Goal: Task Accomplishment & Management: Manage account settings

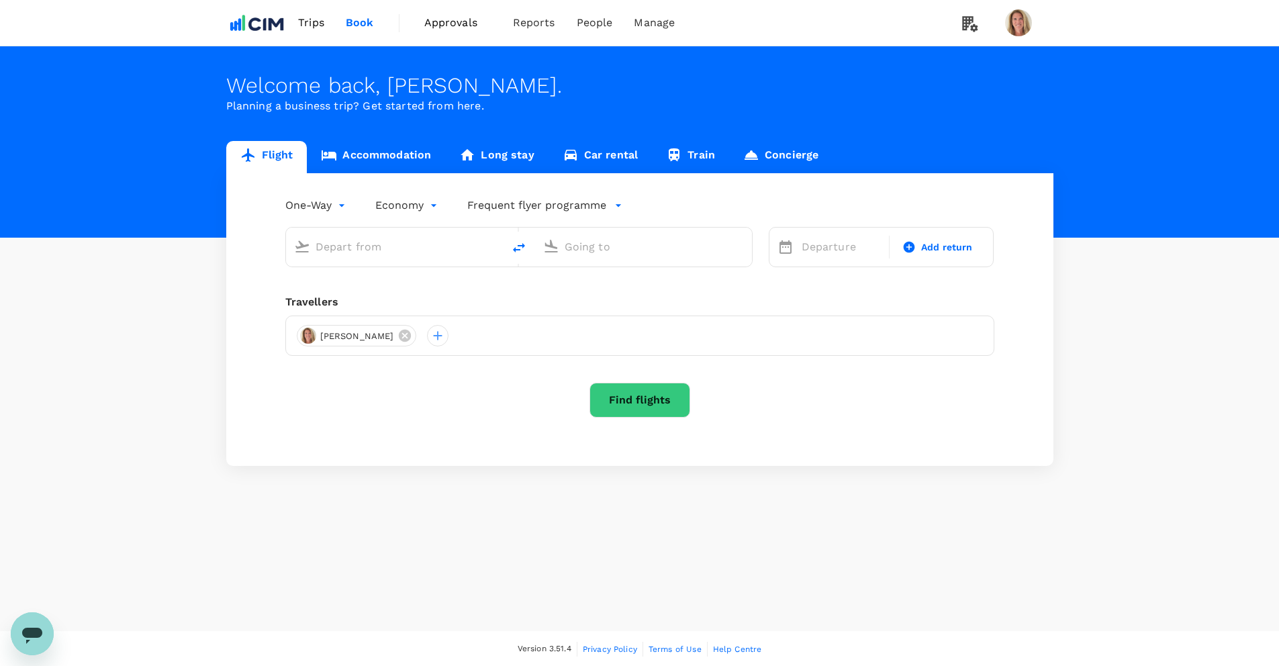
type input "roundtrip"
type input "Greenville-Spartanburg Intl (GSP)"
type input "[GEOGRAPHIC_DATA], [GEOGRAPHIC_DATA] (any)"
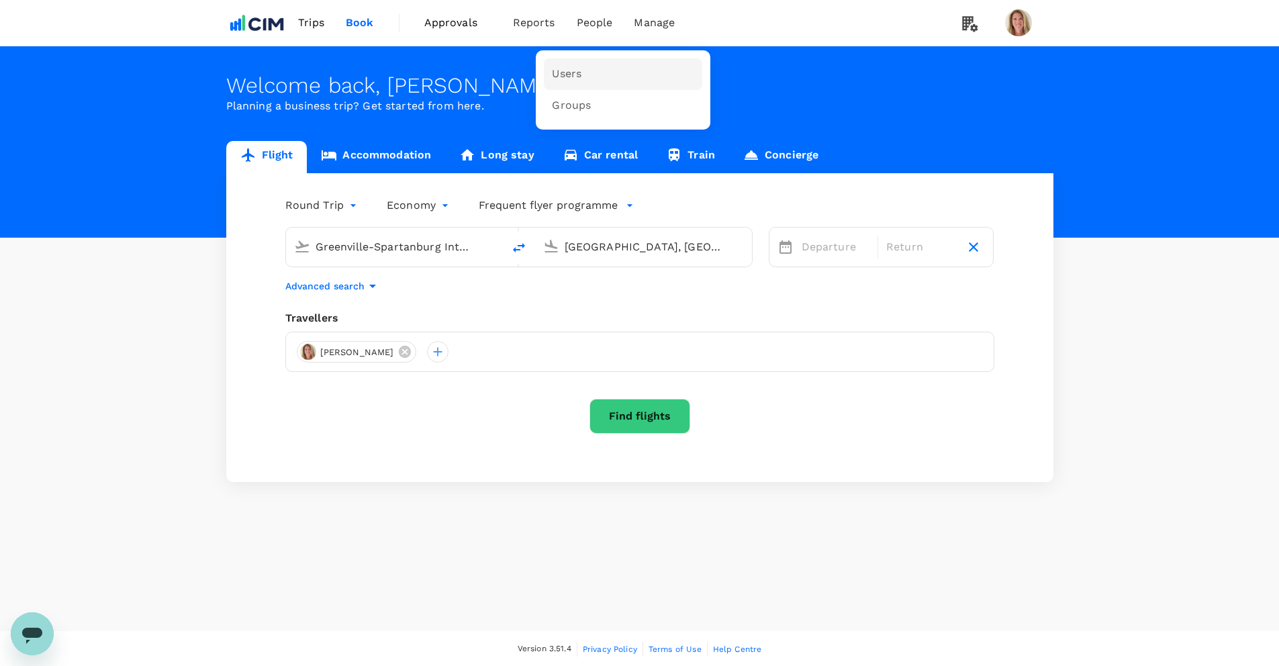
click at [562, 75] on span "Users" at bounding box center [567, 73] width 30 height 15
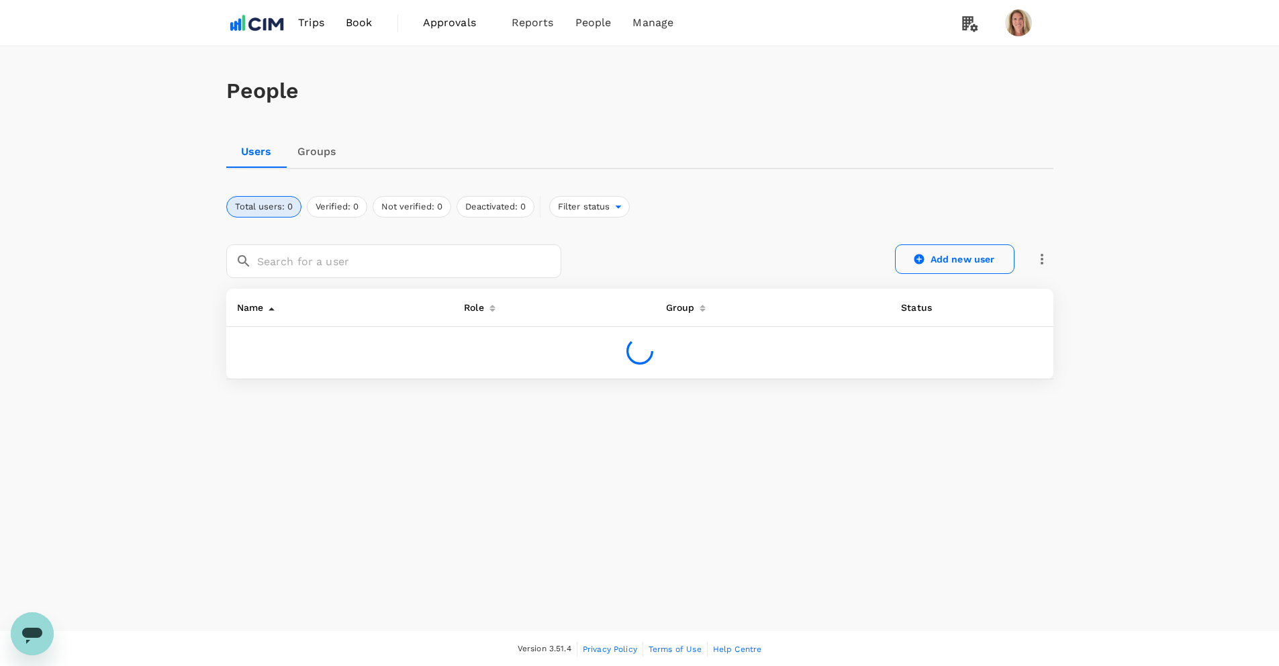
click at [943, 257] on link "Add new user" at bounding box center [954, 259] width 119 height 30
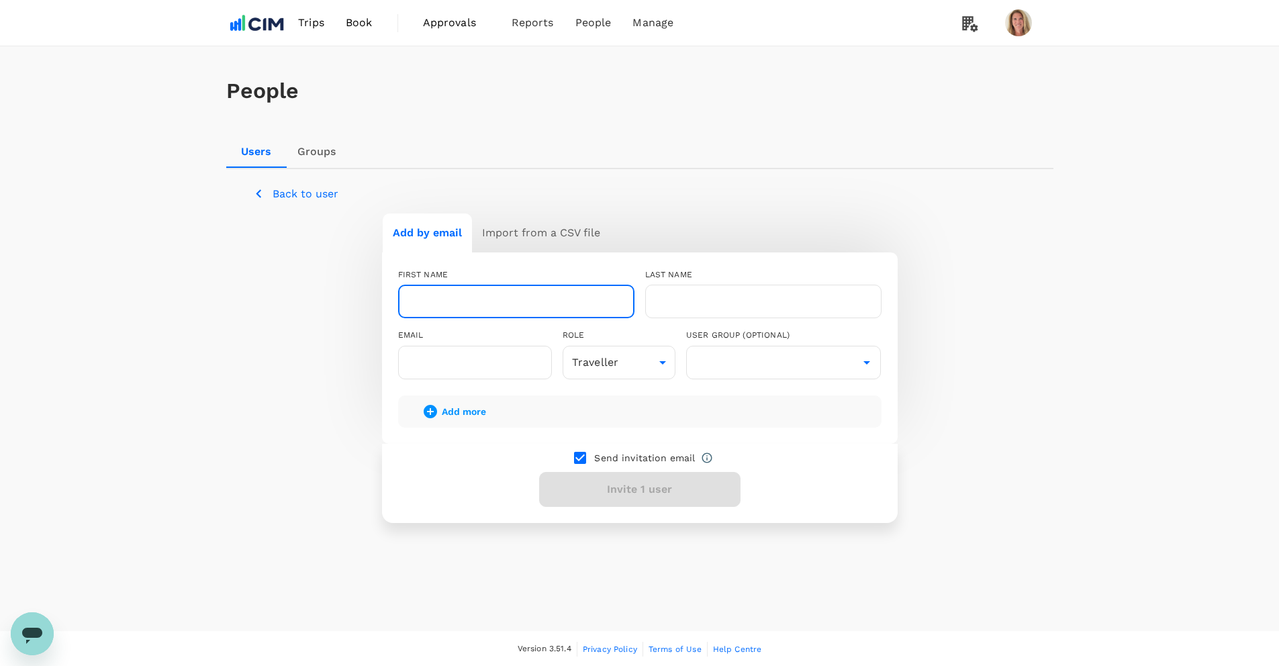
click at [434, 299] on input "text" at bounding box center [516, 302] width 236 height 34
type input "Samitha"
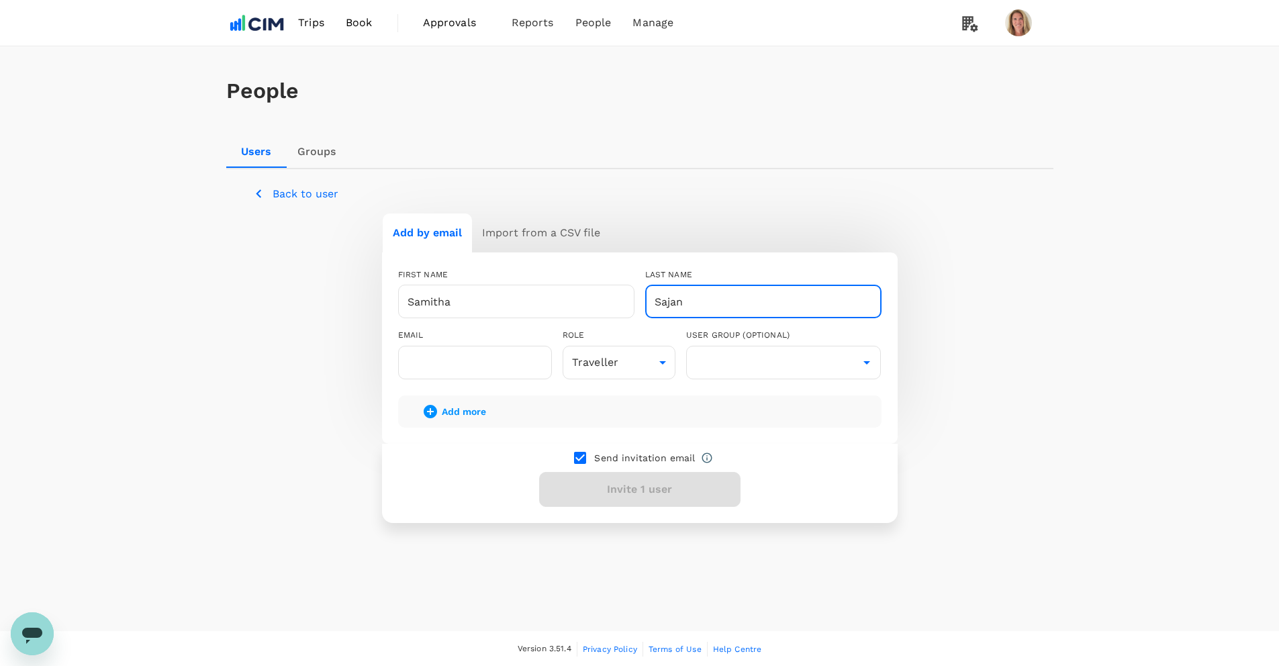
type input "Sajan"
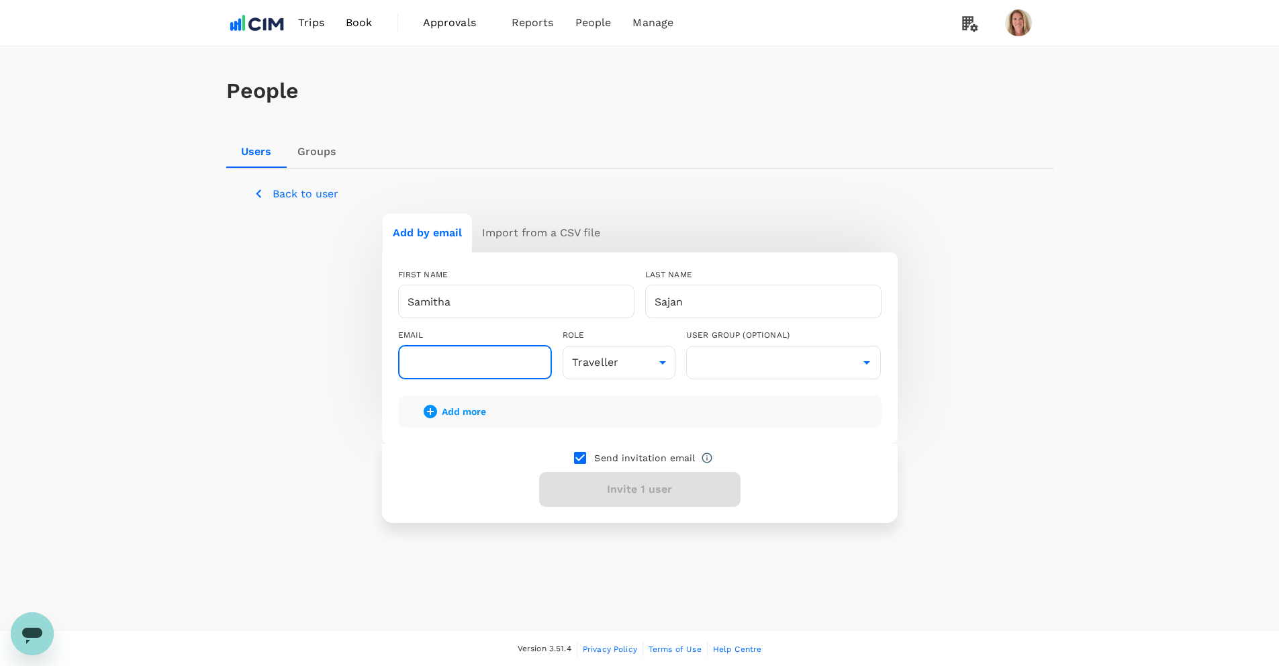
click at [461, 358] on input "text" at bounding box center [475, 363] width 154 height 34
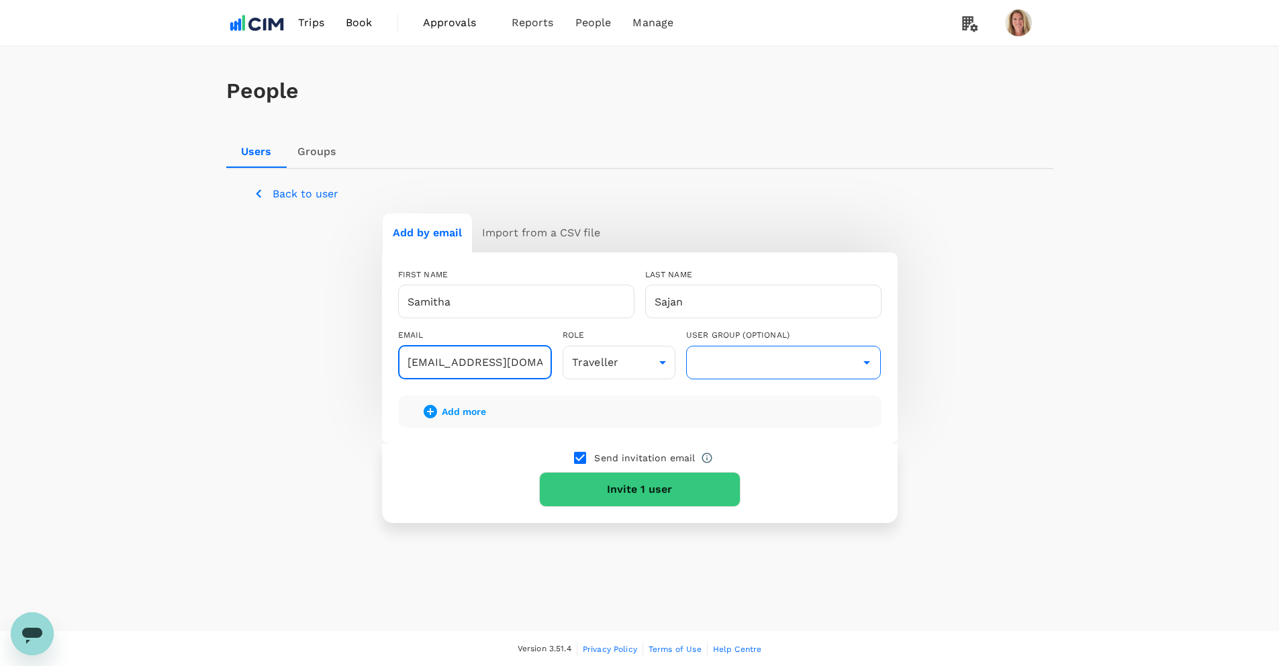
click at [867, 360] on icon "Open" at bounding box center [866, 362] width 16 height 16
type input "samitha.sajan@cim.io"
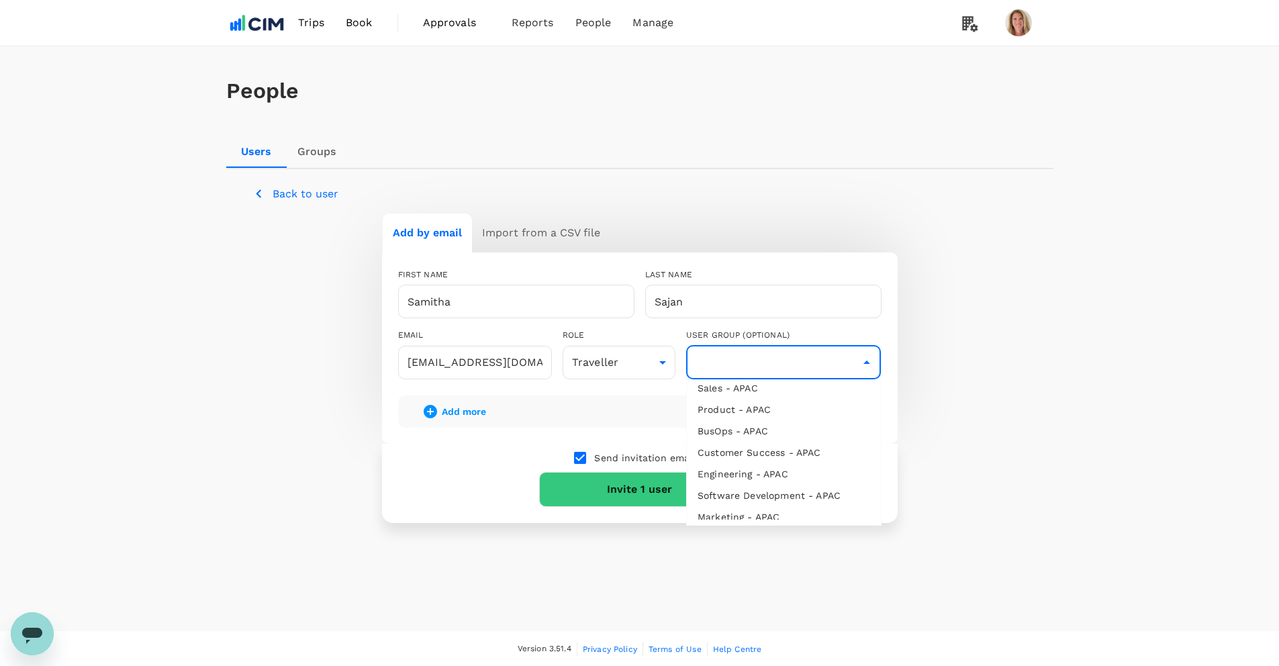
scroll to position [70, 0]
click at [723, 501] on li "Marketing - APAC" at bounding box center [784, 503] width 194 height 21
type input "Marketing - APAC"
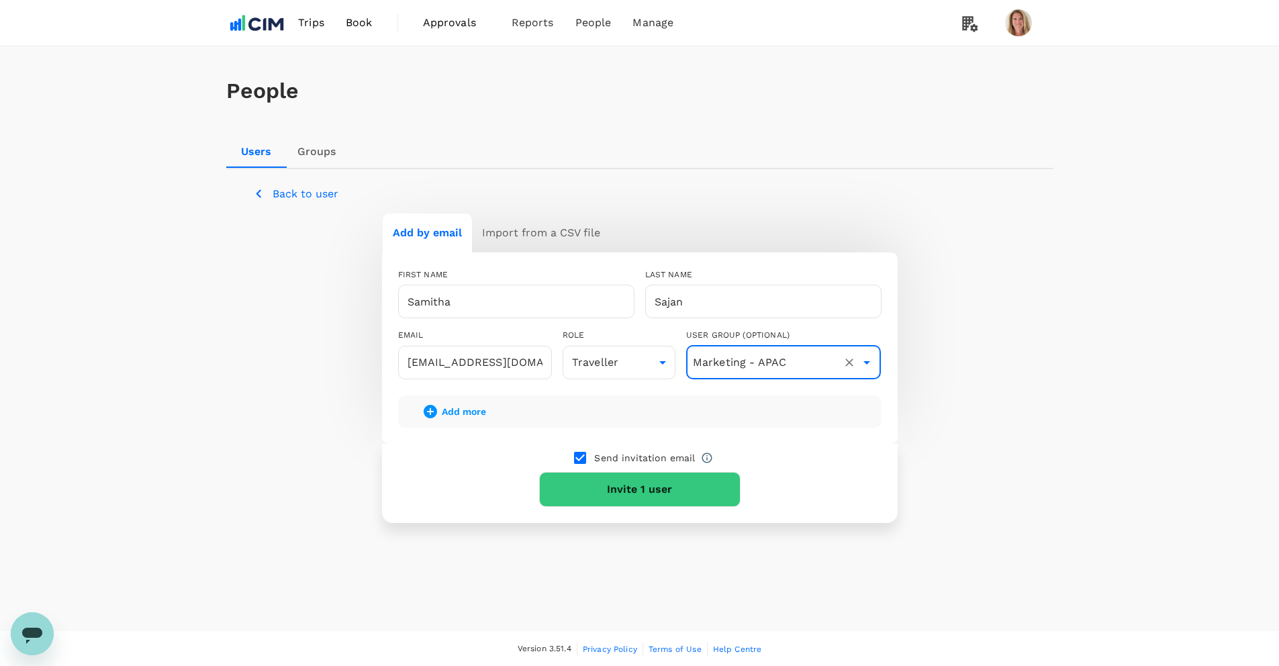
click at [638, 484] on button "Invite 1 user" at bounding box center [639, 489] width 201 height 35
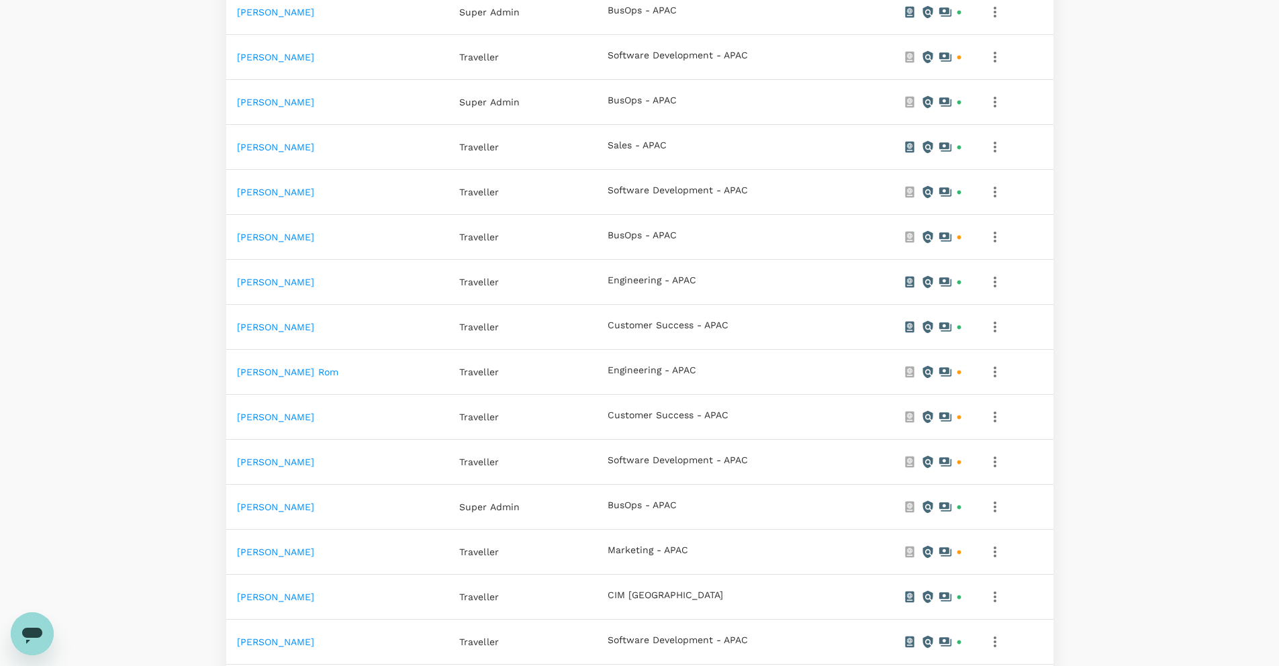
scroll to position [718, 0]
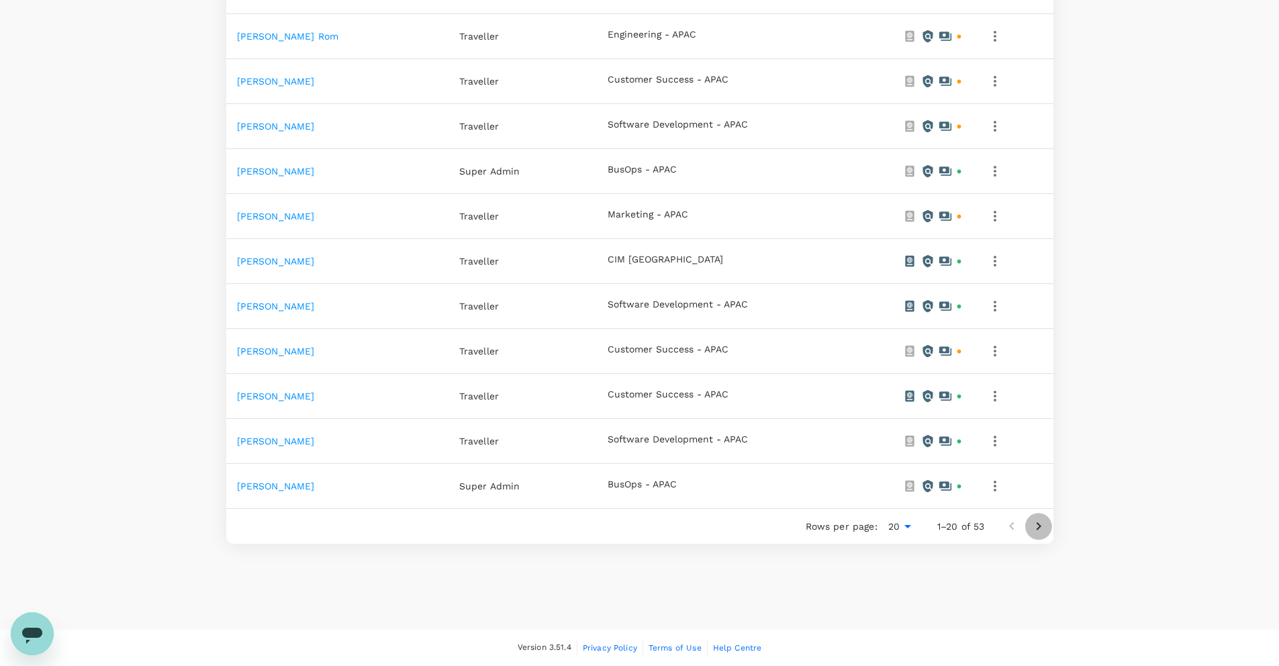
click at [1040, 525] on icon "Go to next page" at bounding box center [1038, 526] width 16 height 16
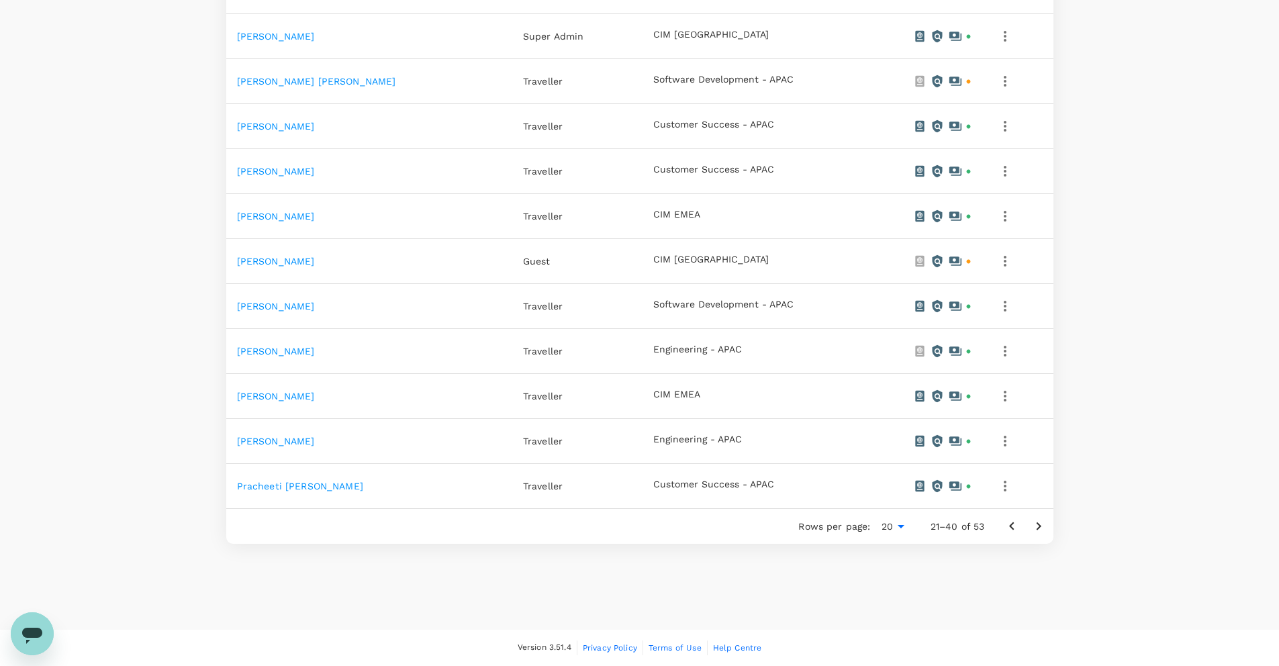
click at [1039, 523] on icon "Go to next page" at bounding box center [1038, 526] width 16 height 16
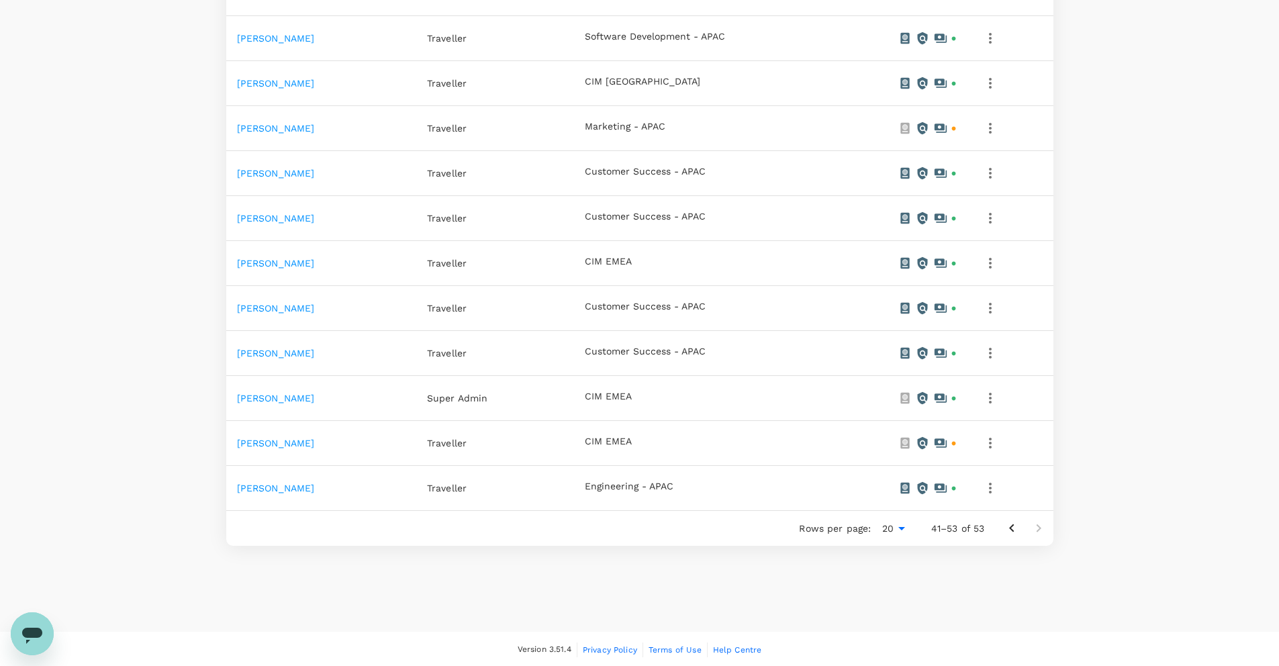
scroll to position [400, 0]
click at [992, 128] on icon "button" at bounding box center [990, 129] width 16 height 16
click at [992, 128] on div at bounding box center [644, 333] width 1289 height 666
click at [993, 443] on icon "button" at bounding box center [990, 444] width 16 height 16
click at [992, 444] on div at bounding box center [644, 333] width 1289 height 666
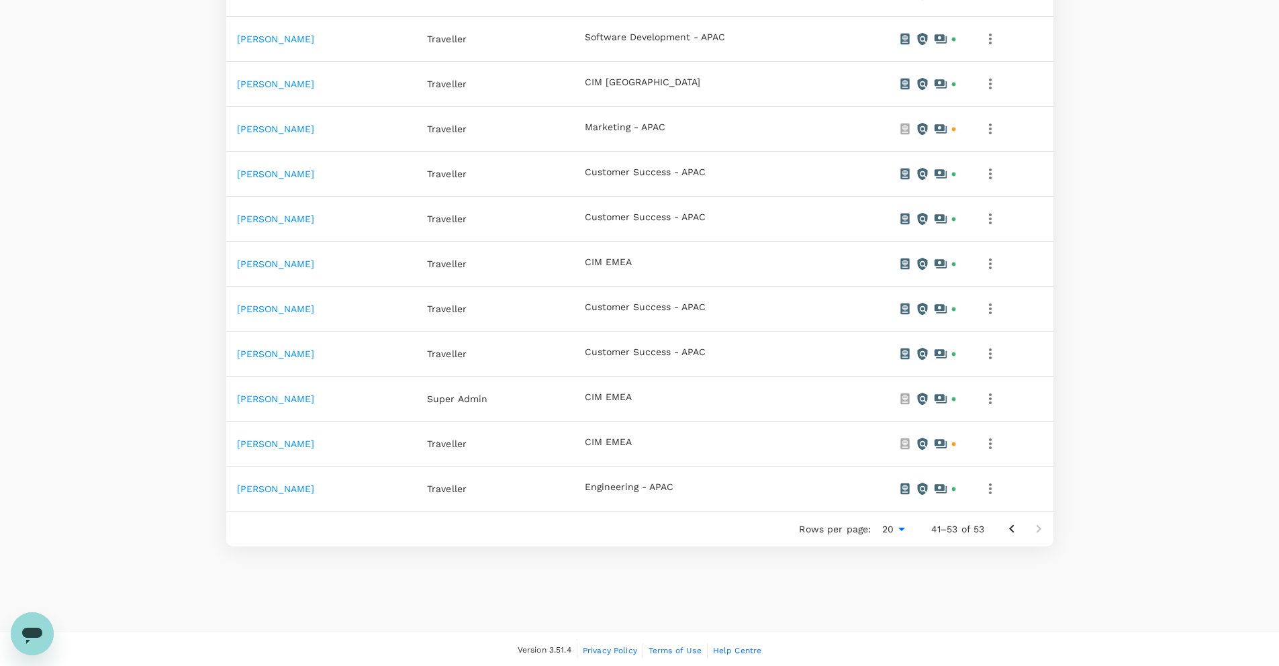
scroll to position [397, 0]
click at [942, 446] on icon at bounding box center [940, 446] width 12 height 9
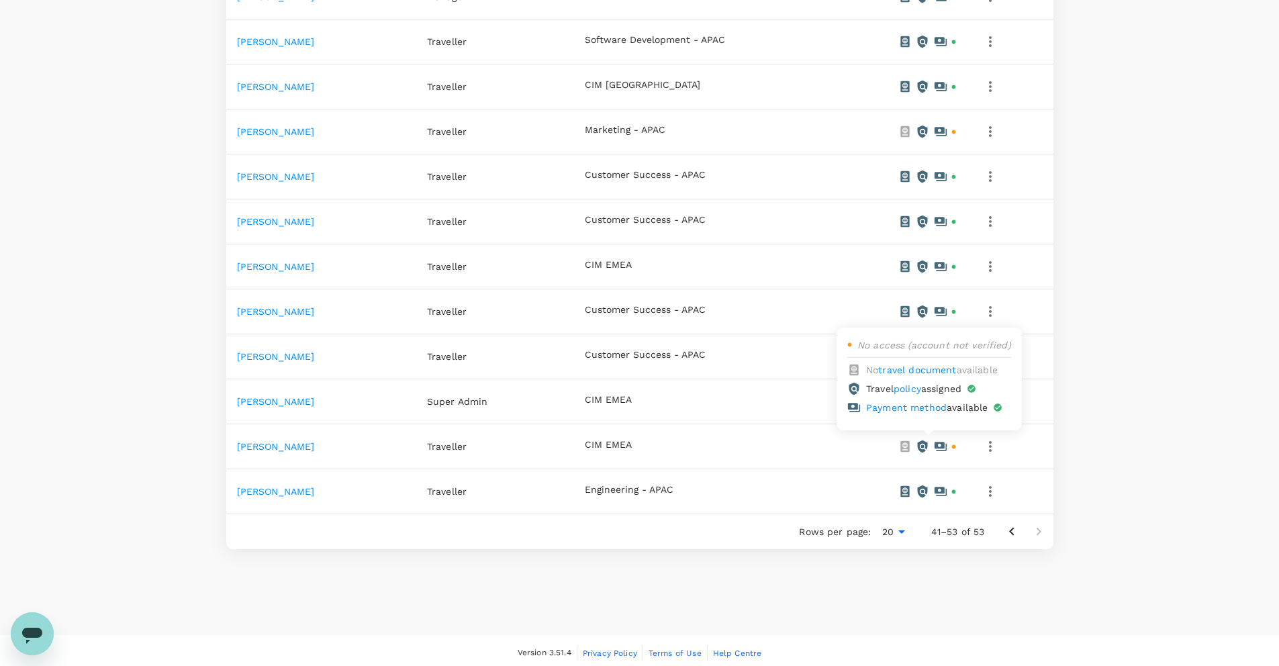
click at [942, 446] on icon at bounding box center [940, 446] width 12 height 9
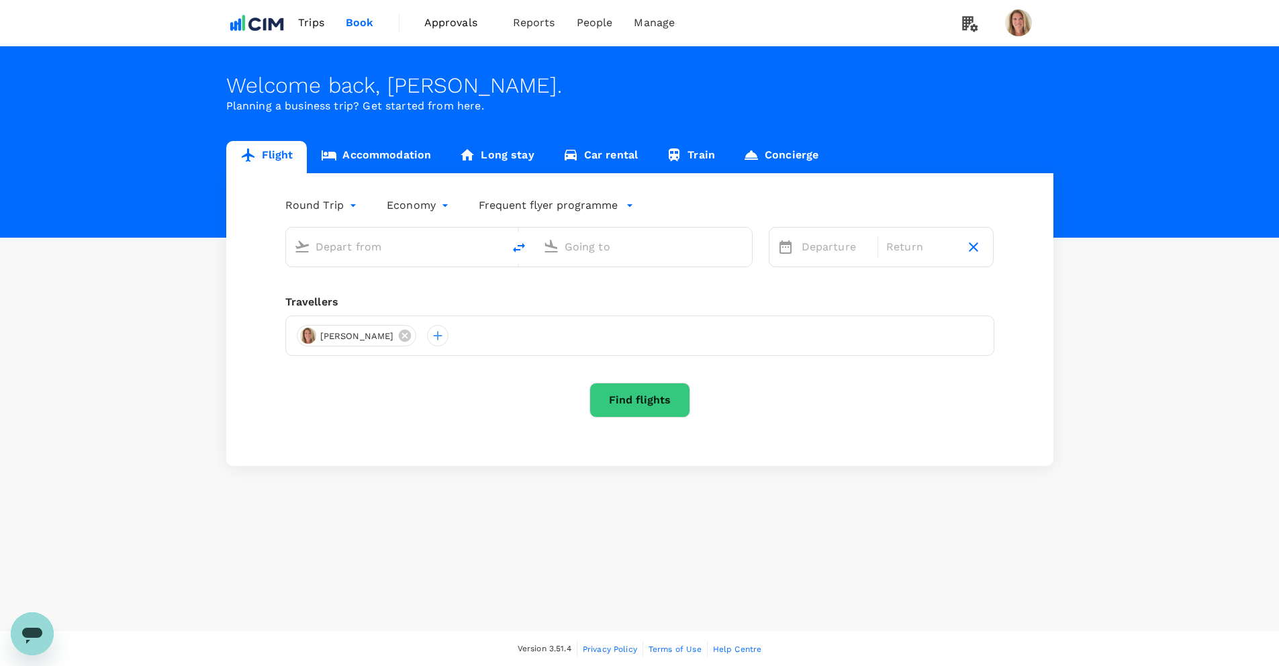
type input "Greenville-Spartanburg Intl (GSP)"
type input "Cork, Ireland (any)"
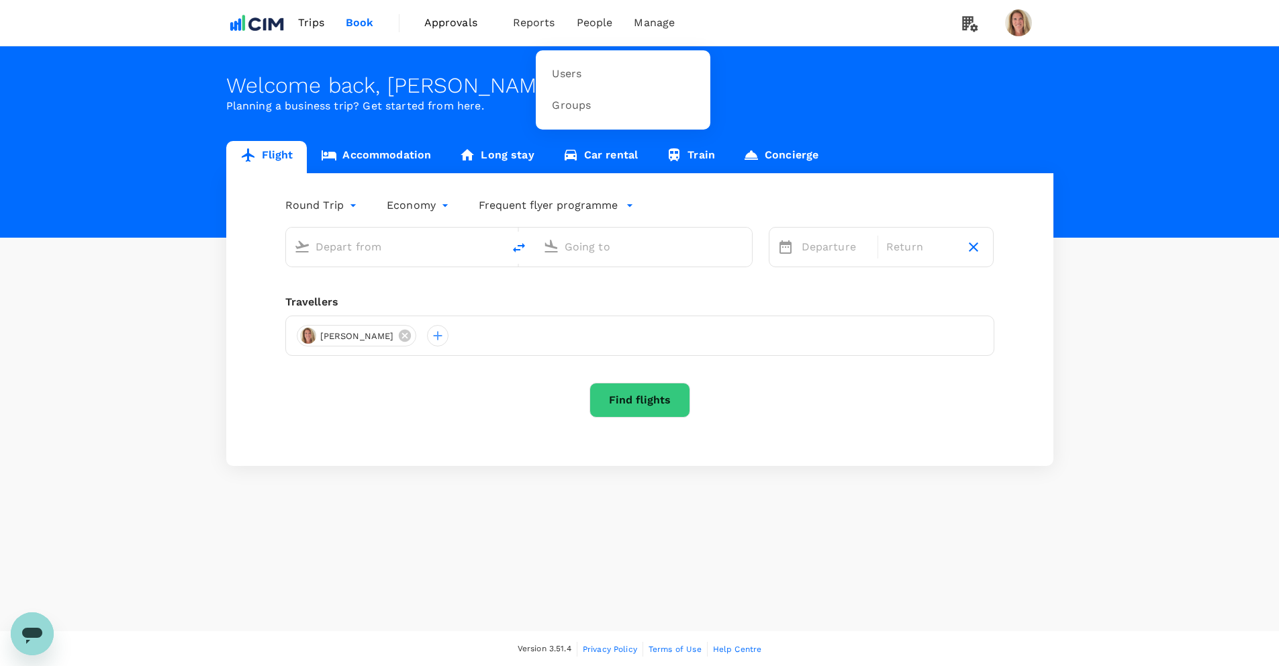
click at [594, 22] on span "People" at bounding box center [595, 23] width 36 height 16
type input "Greenville-Spartanburg Intl (GSP)"
type input "Cork, Ireland (any)"
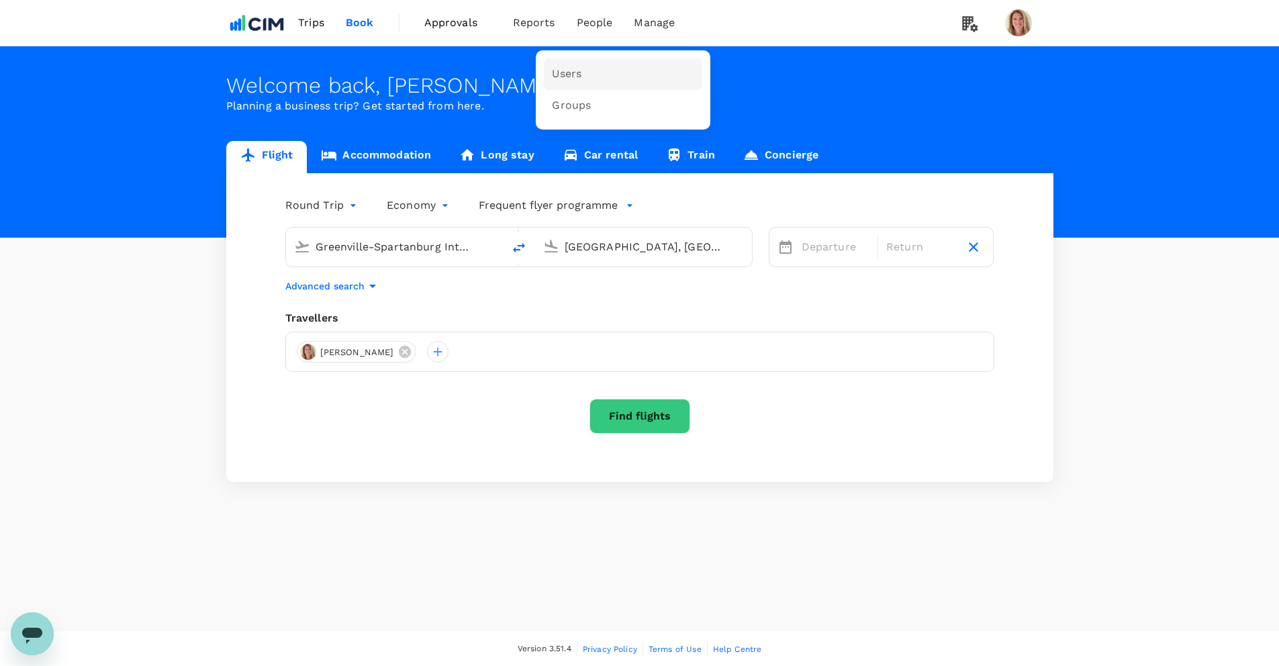
click at [563, 72] on span "Users" at bounding box center [567, 73] width 30 height 15
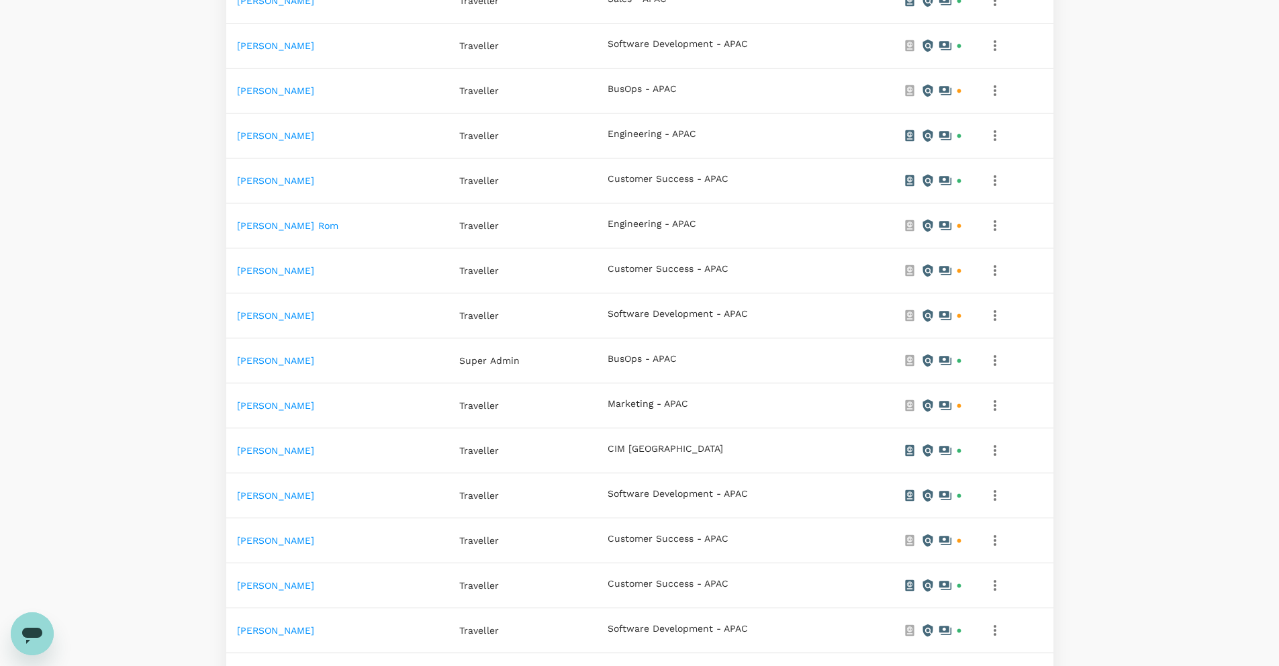
scroll to position [718, 0]
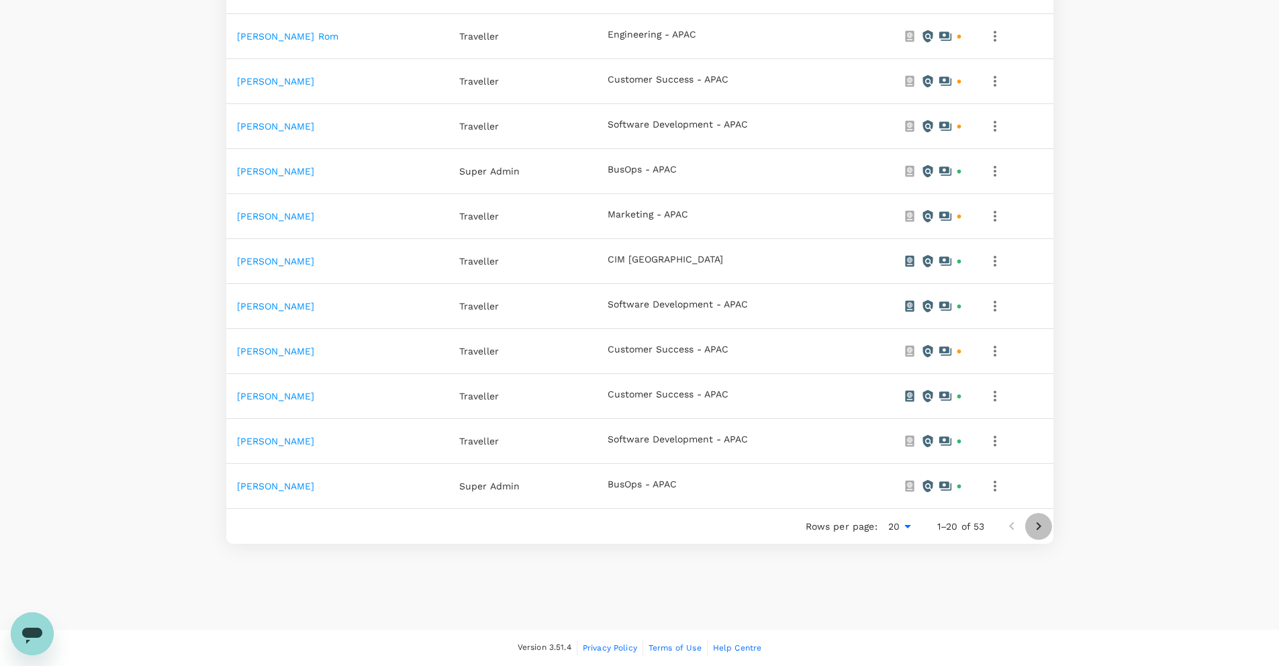
click at [1040, 525] on icon "Go to next page" at bounding box center [1038, 526] width 16 height 16
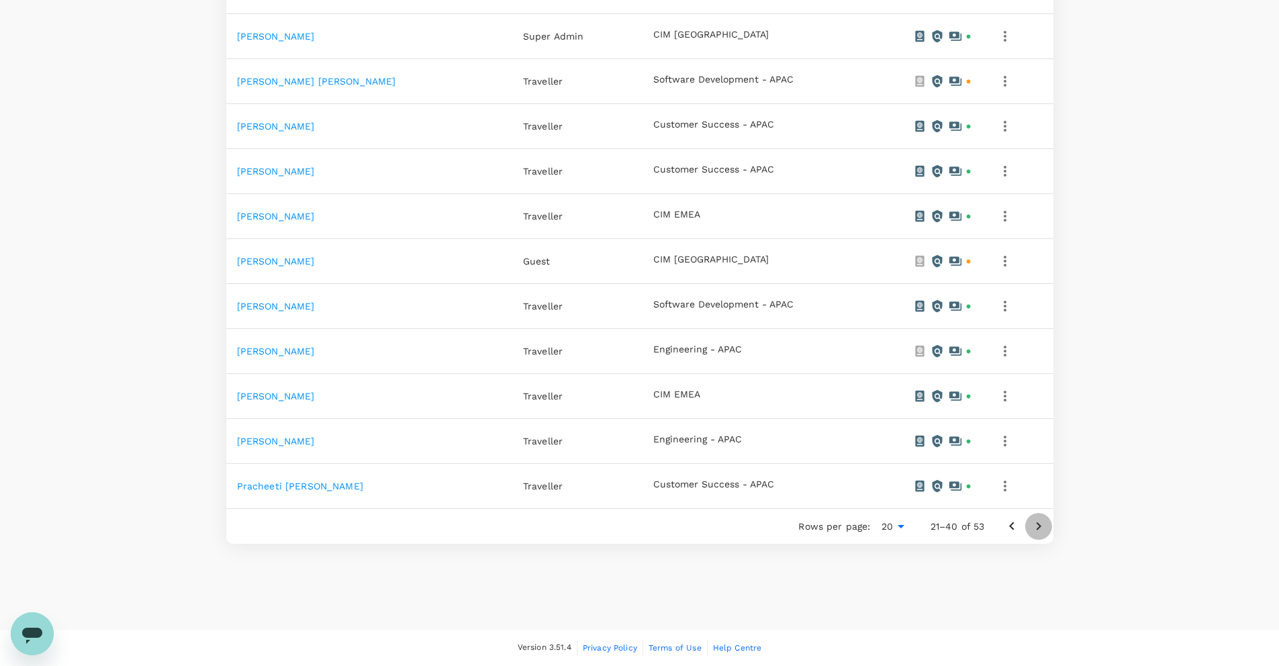
click at [1038, 525] on icon "Go to next page" at bounding box center [1038, 526] width 5 height 8
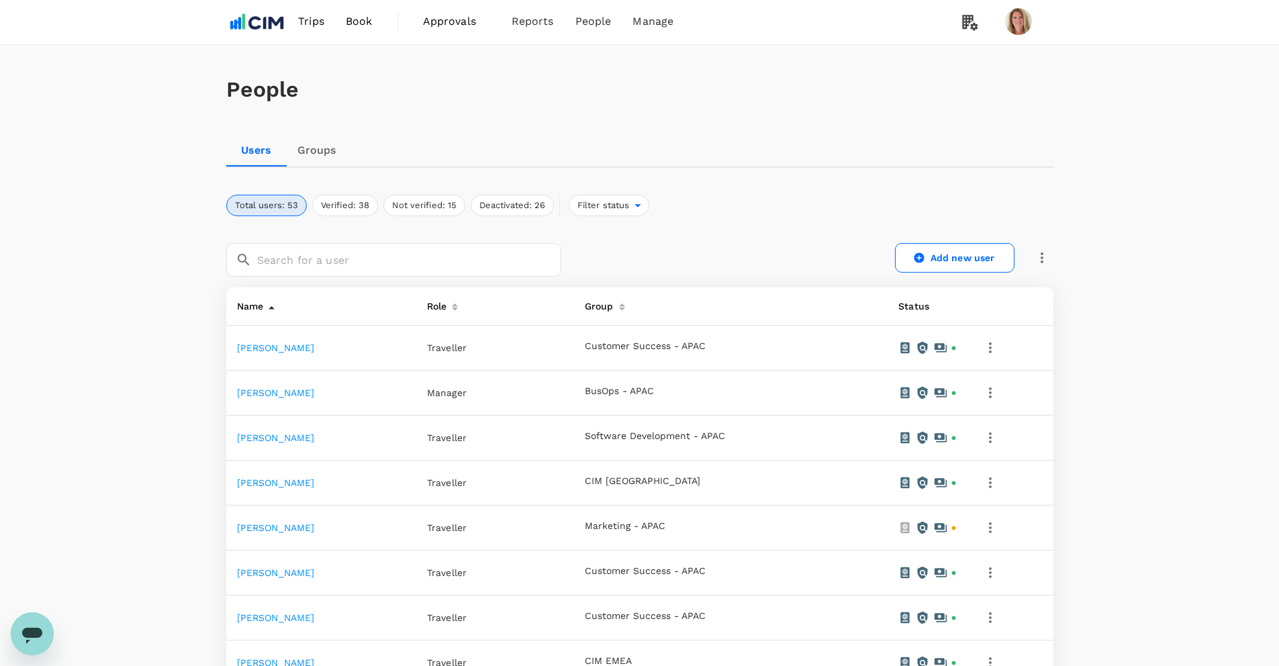
scroll to position [403, 0]
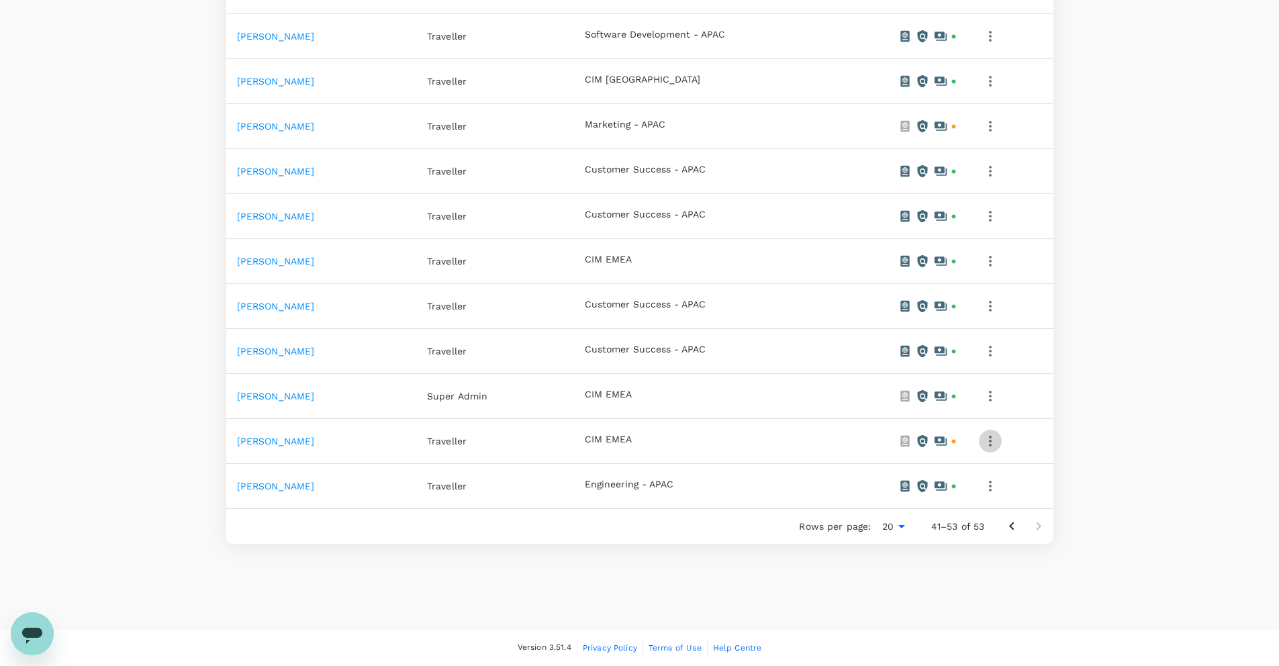
click at [989, 437] on icon "button" at bounding box center [990, 441] width 3 height 11
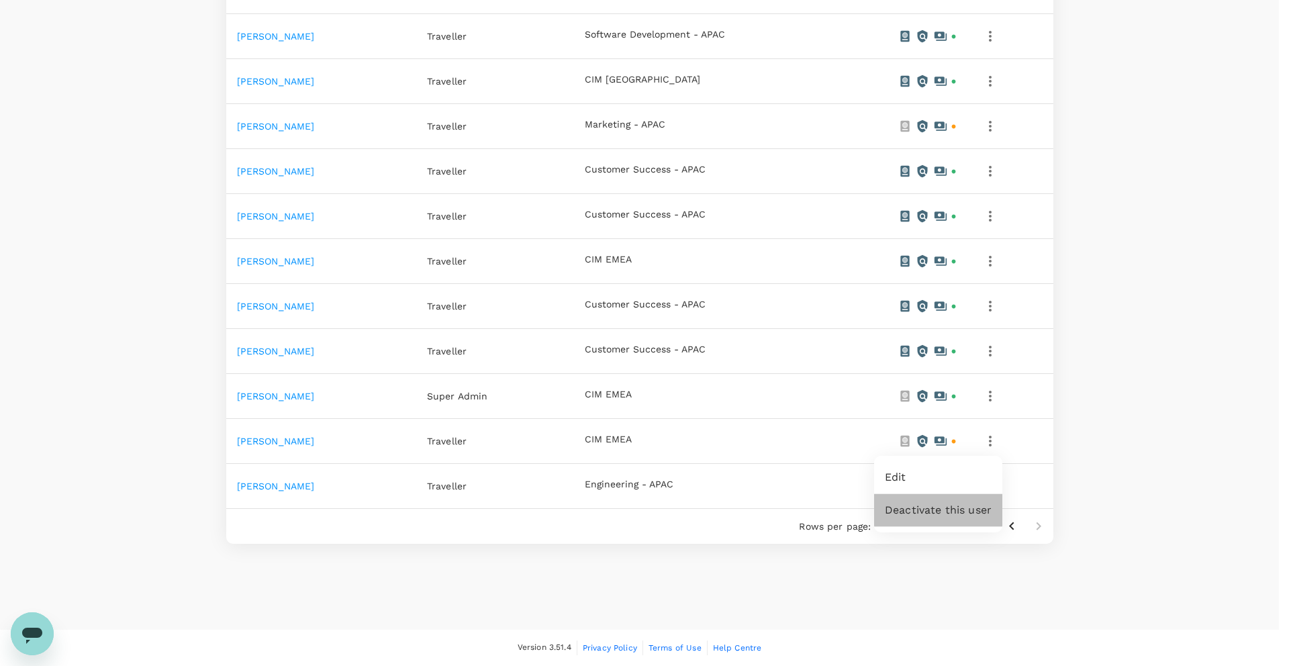
click at [924, 507] on span "Deactivate this user" at bounding box center [938, 510] width 107 height 16
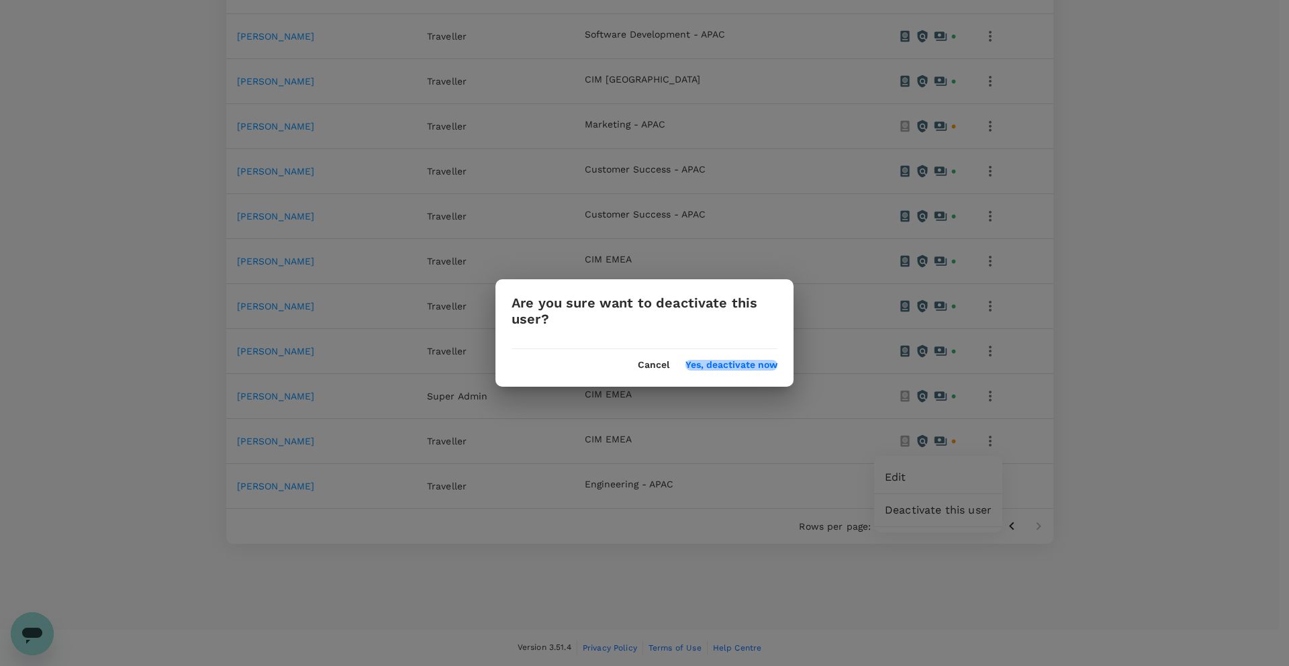
click at [736, 362] on button "Yes, deactivate now" at bounding box center [731, 365] width 92 height 11
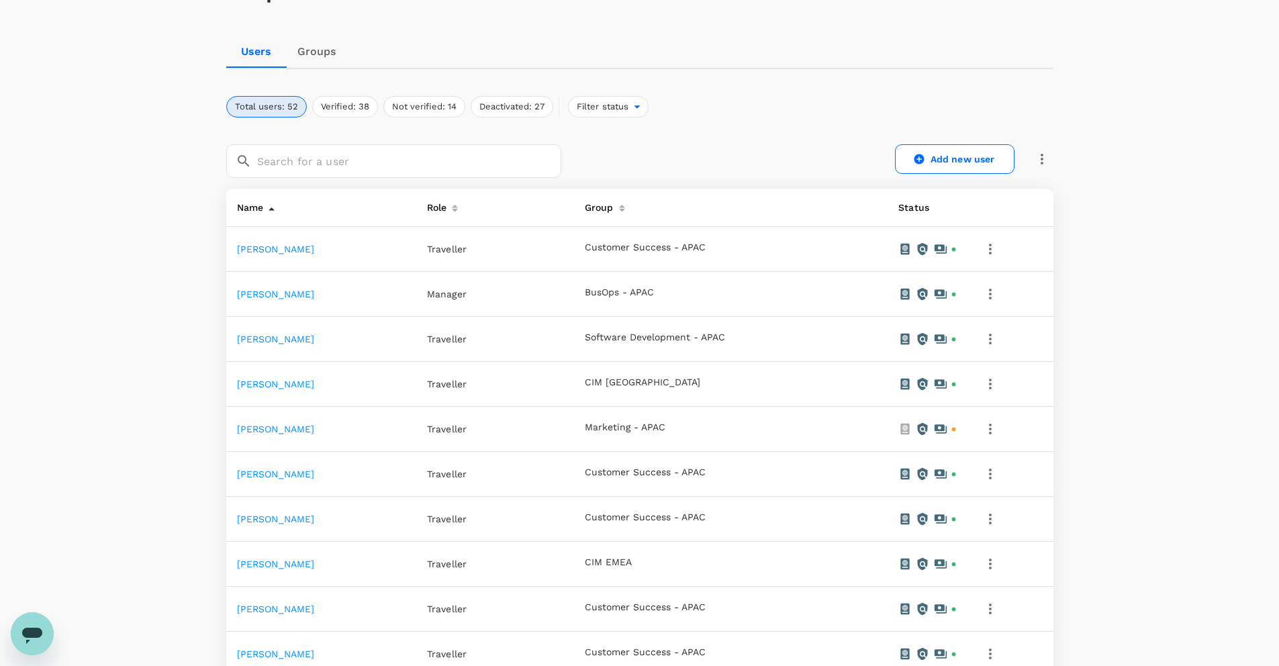
scroll to position [358, 0]
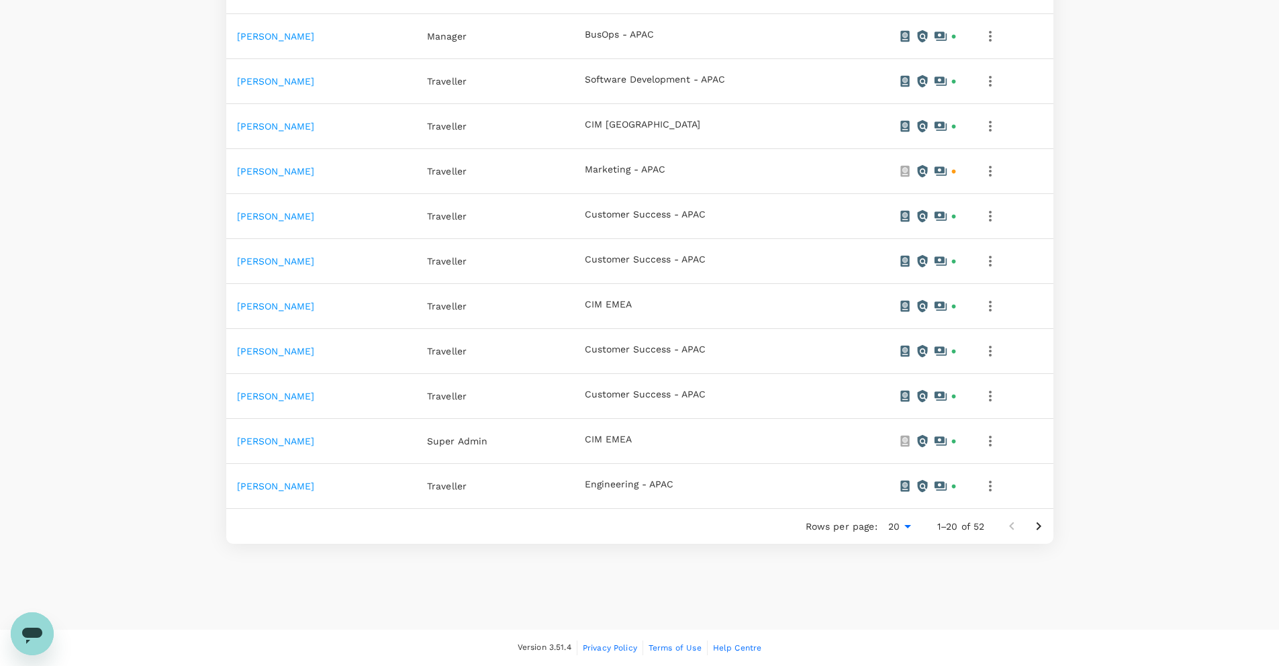
click at [1039, 526] on icon "Go to next page" at bounding box center [1038, 526] width 5 height 8
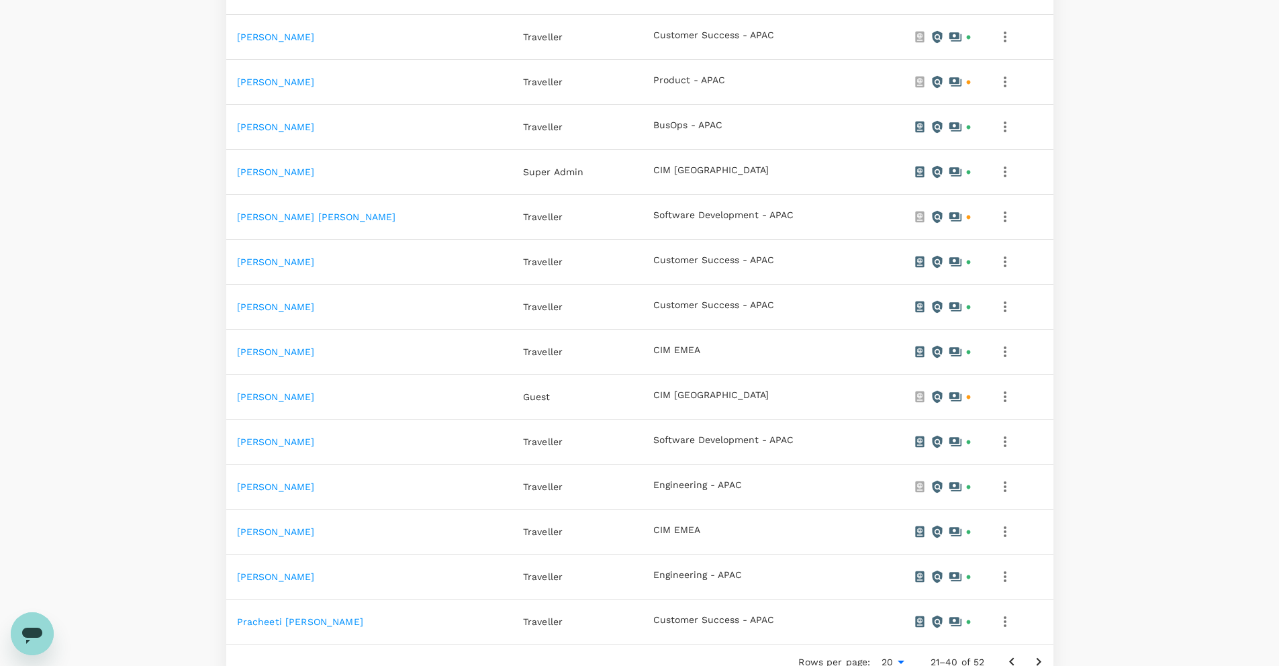
scroll to position [718, 0]
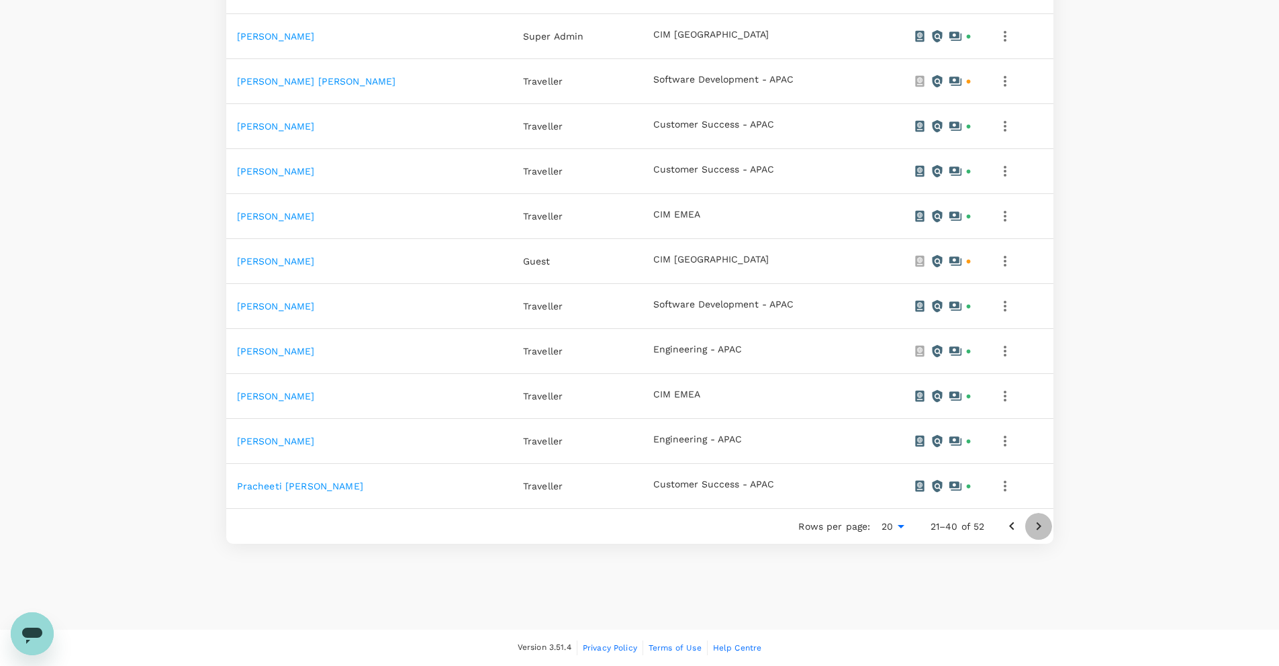
click at [1038, 524] on icon "Go to next page" at bounding box center [1038, 526] width 5 height 8
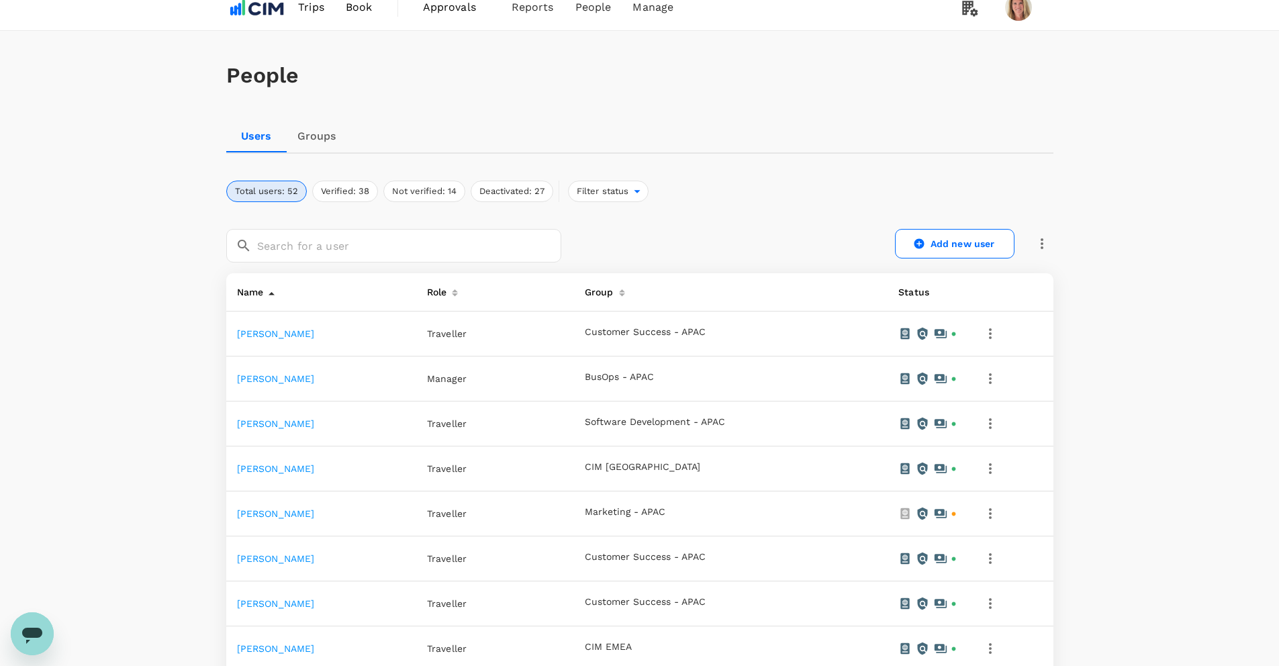
scroll to position [0, 0]
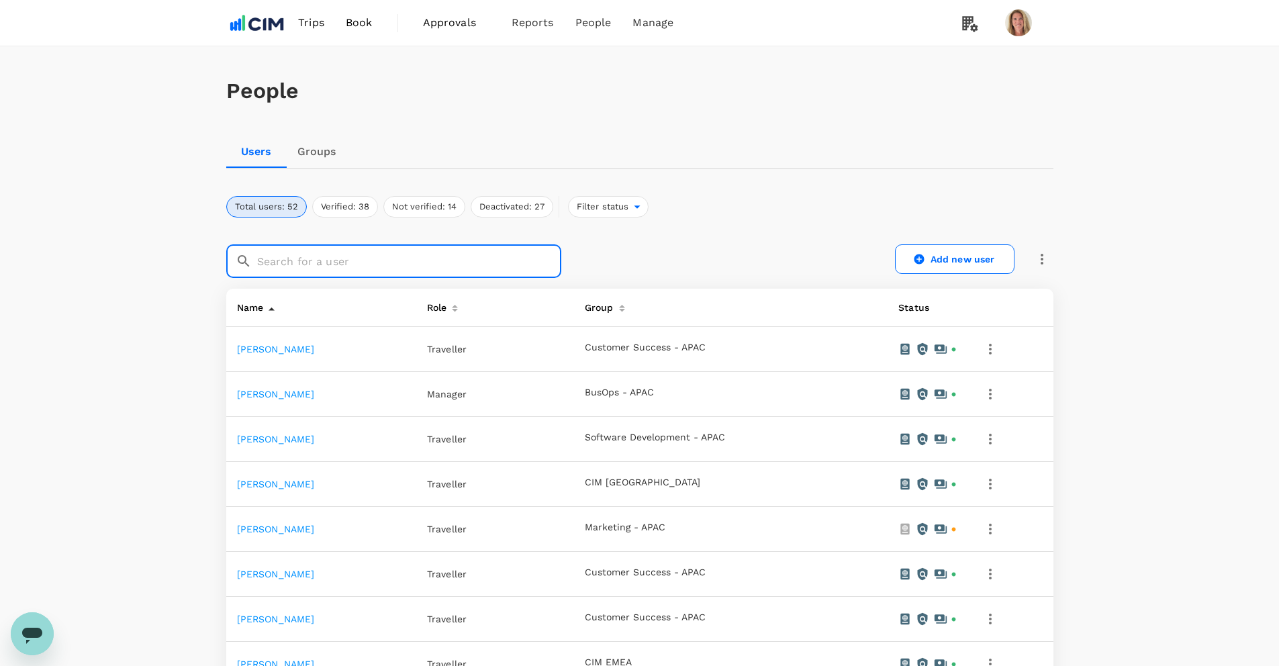
click at [309, 256] on input "text" at bounding box center [409, 261] width 304 height 34
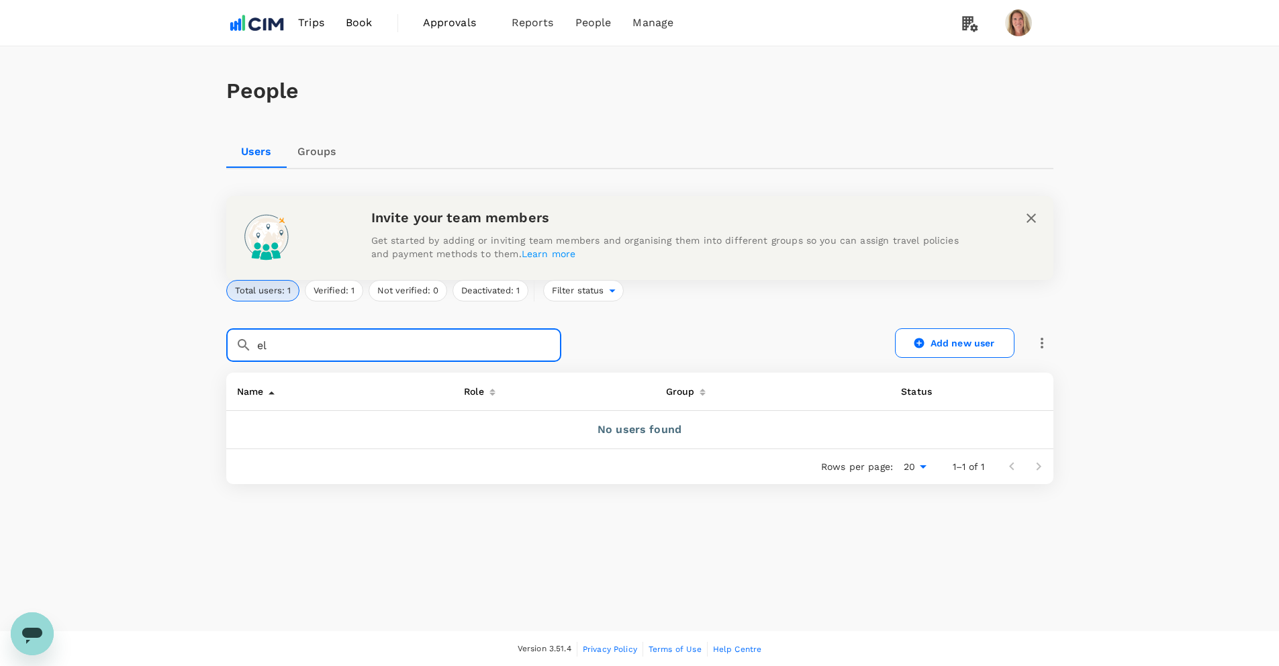
type input "e"
type input "brian"
drag, startPoint x: 309, startPoint y: 344, endPoint x: 185, endPoint y: 342, distance: 124.2
click at [192, 342] on div "People Users Groups Invite your team members Get started by adding or inviting …" at bounding box center [639, 338] width 1279 height 585
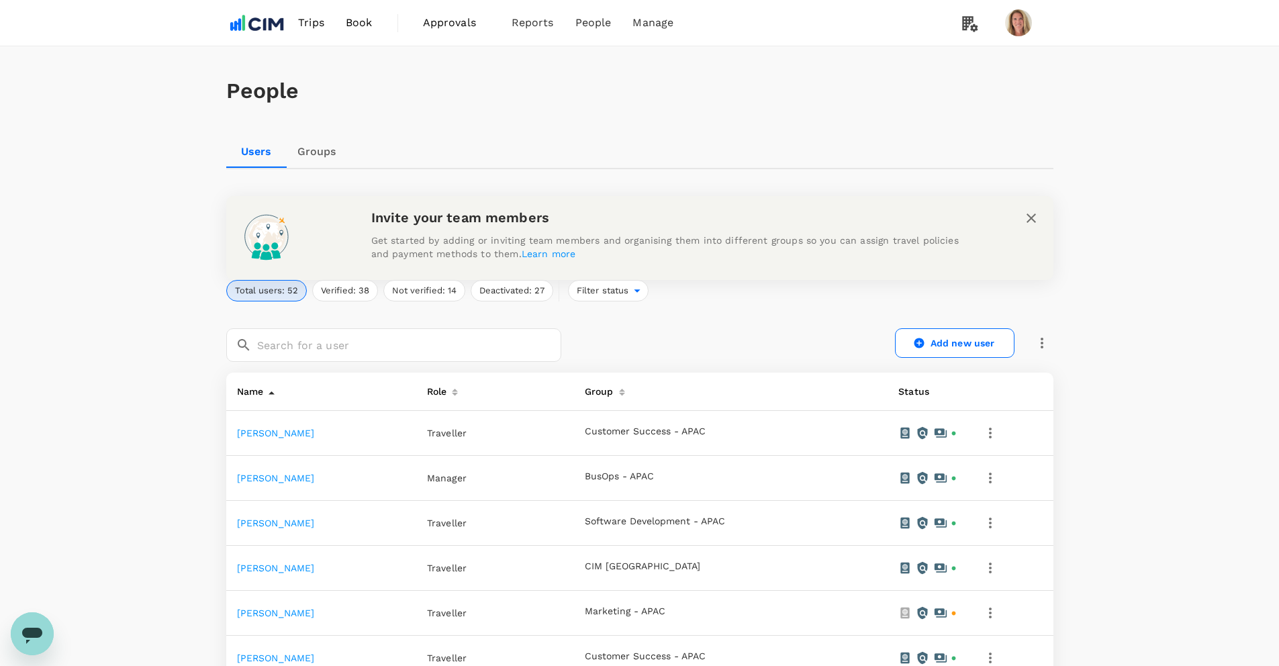
click at [274, 390] on div at bounding box center [268, 388] width 11 height 21
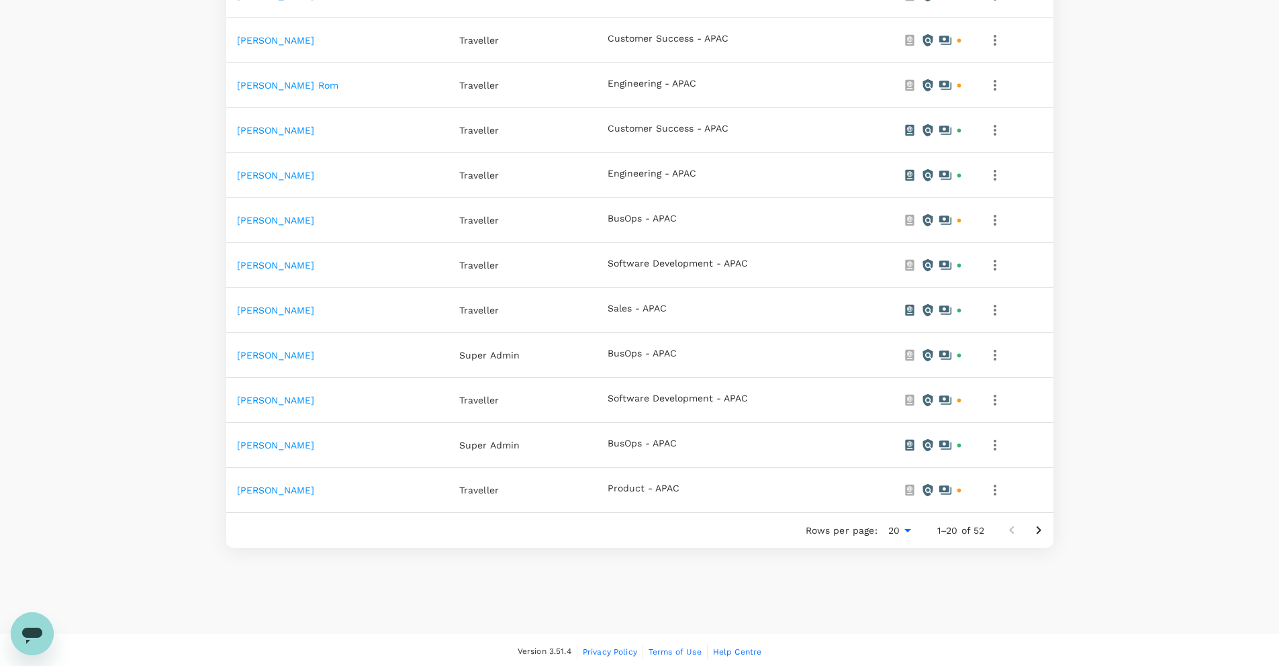
scroll to position [442, 0]
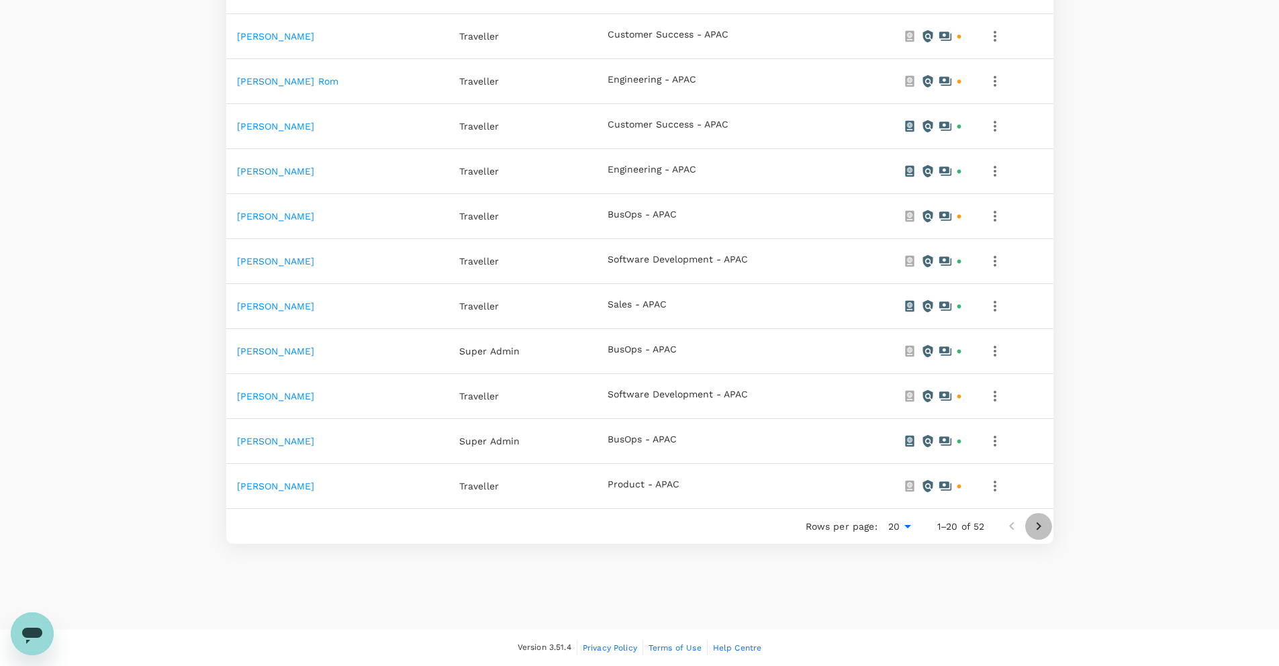
click at [1038, 526] on icon "Go to next page" at bounding box center [1038, 526] width 16 height 16
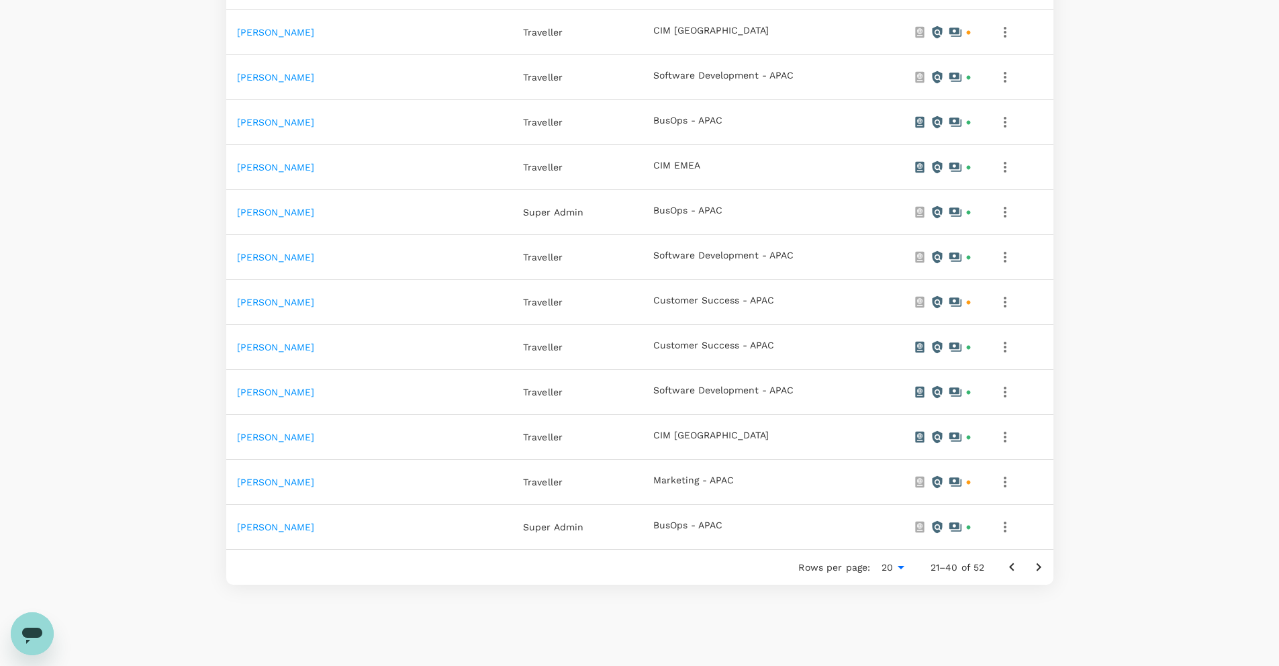
scroll to position [768, 0]
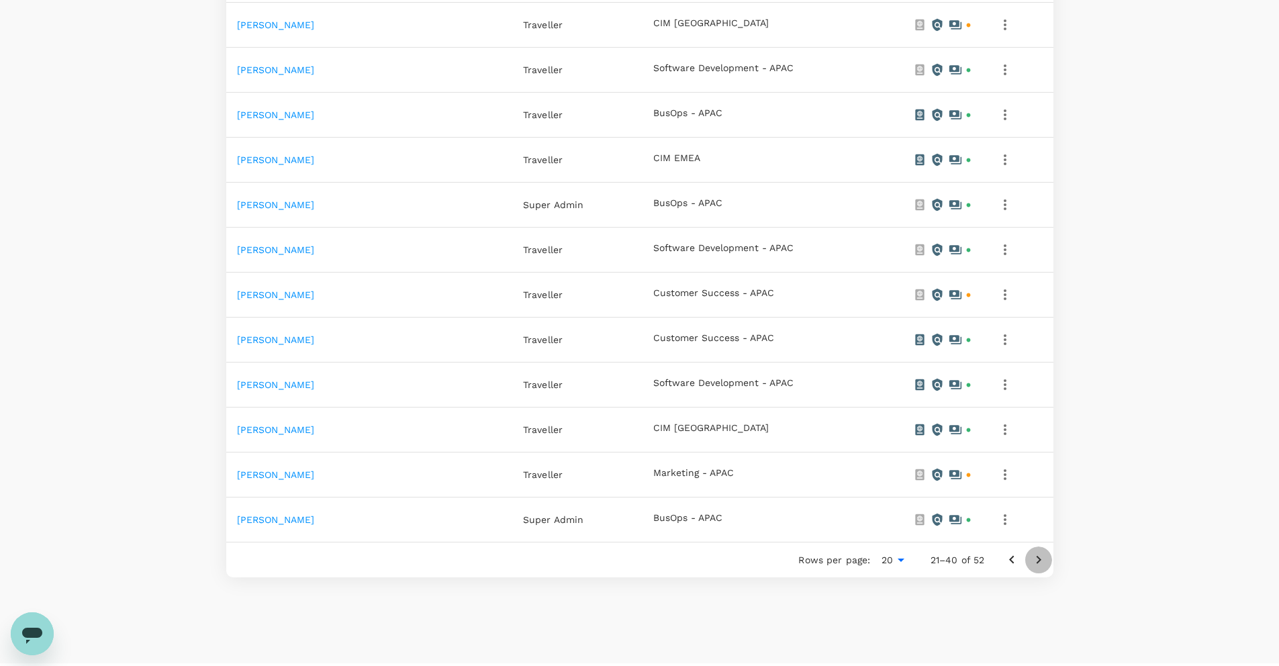
click at [1042, 558] on icon "Go to next page" at bounding box center [1038, 560] width 16 height 16
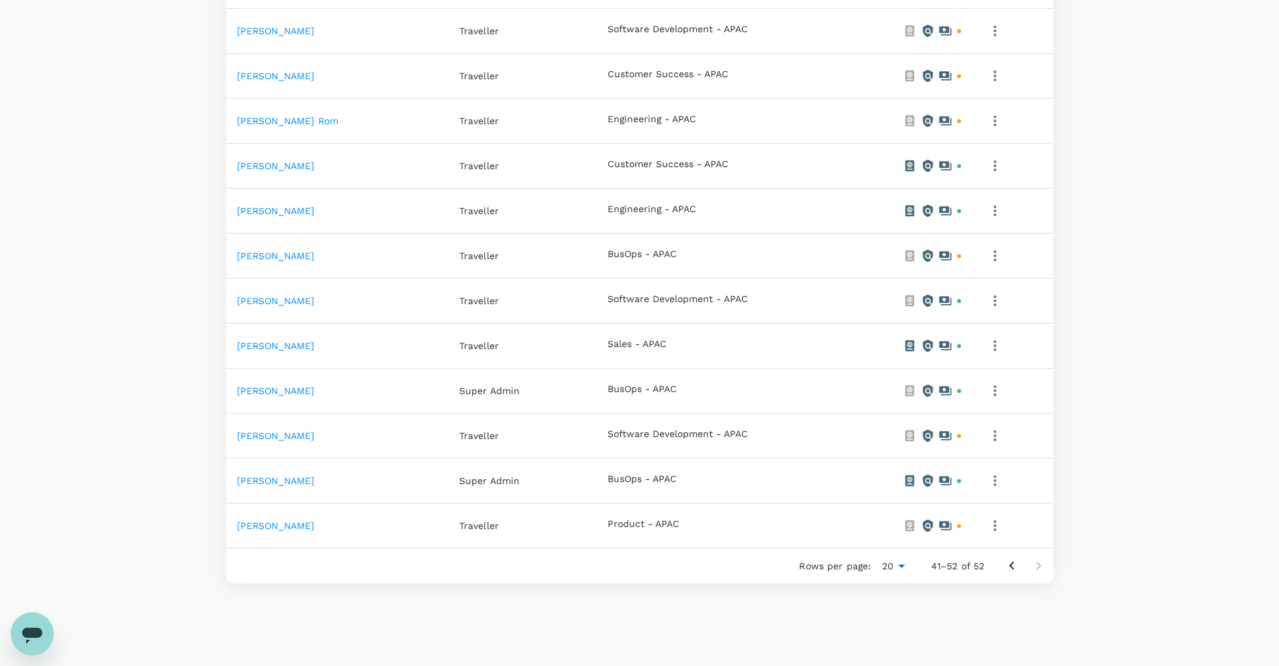
scroll to position [442, 0]
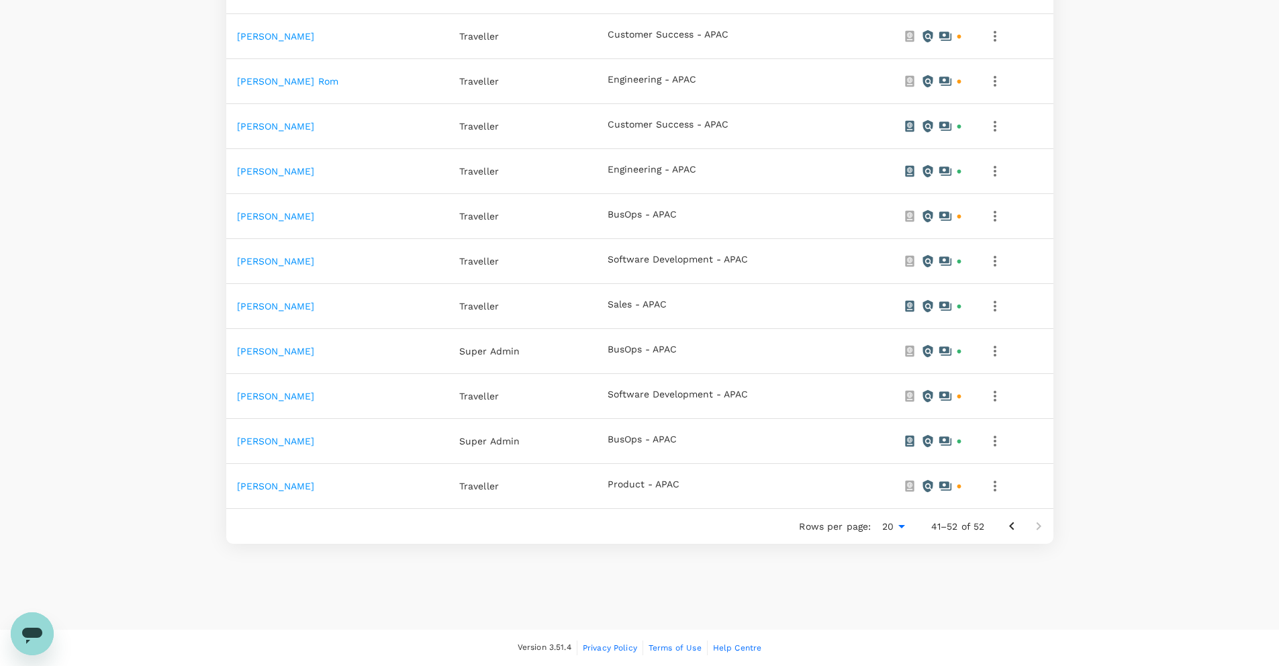
click at [1012, 526] on icon "Go to previous page" at bounding box center [1011, 526] width 16 height 16
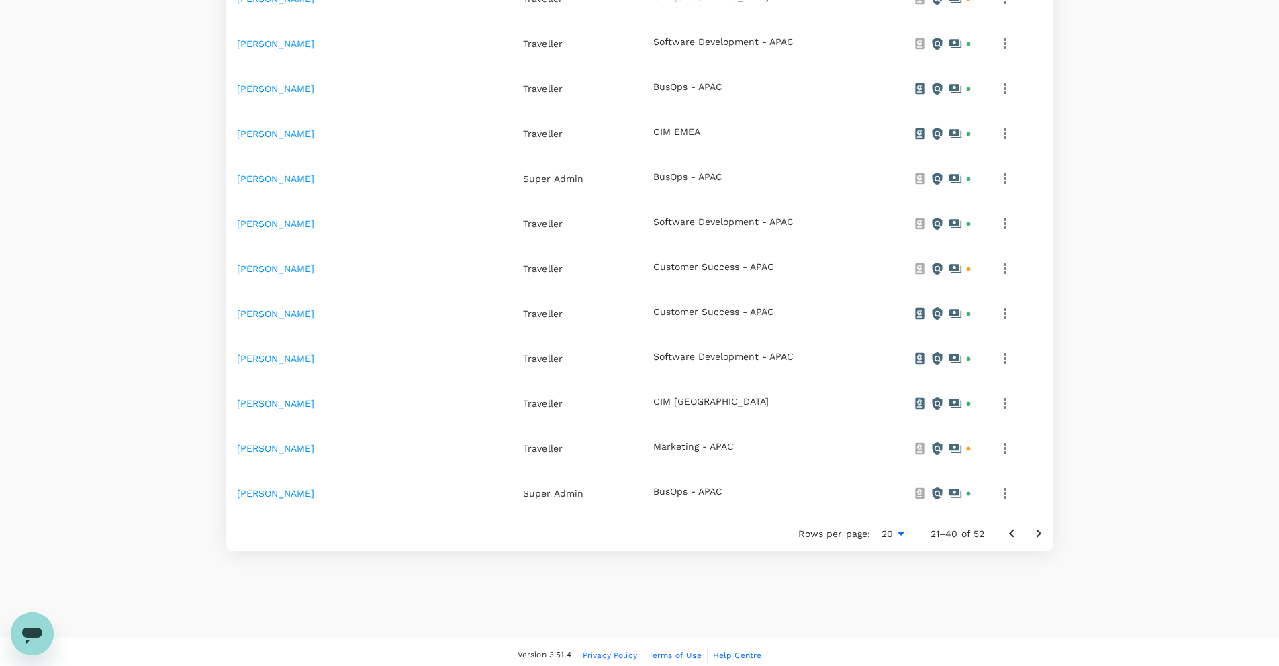
scroll to position [801, 0]
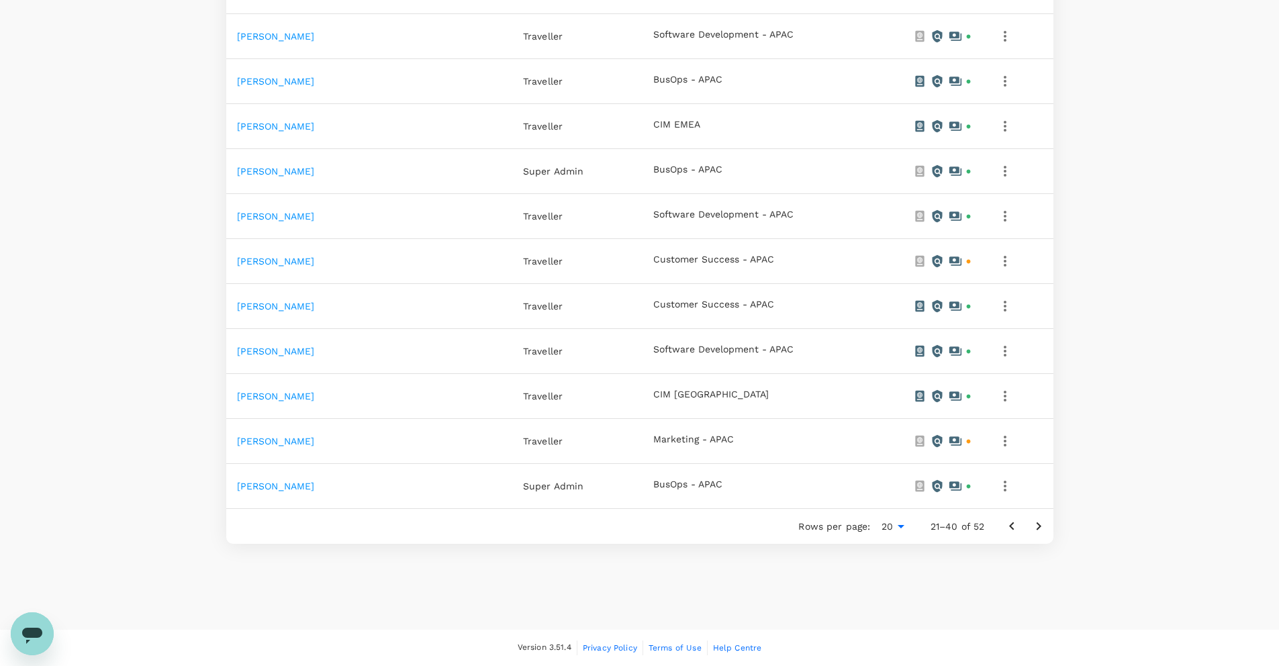
click at [1003, 486] on icon "button" at bounding box center [1004, 486] width 3 height 11
click at [922, 550] on span "Deactivate this user" at bounding box center [931, 555] width 132 height 16
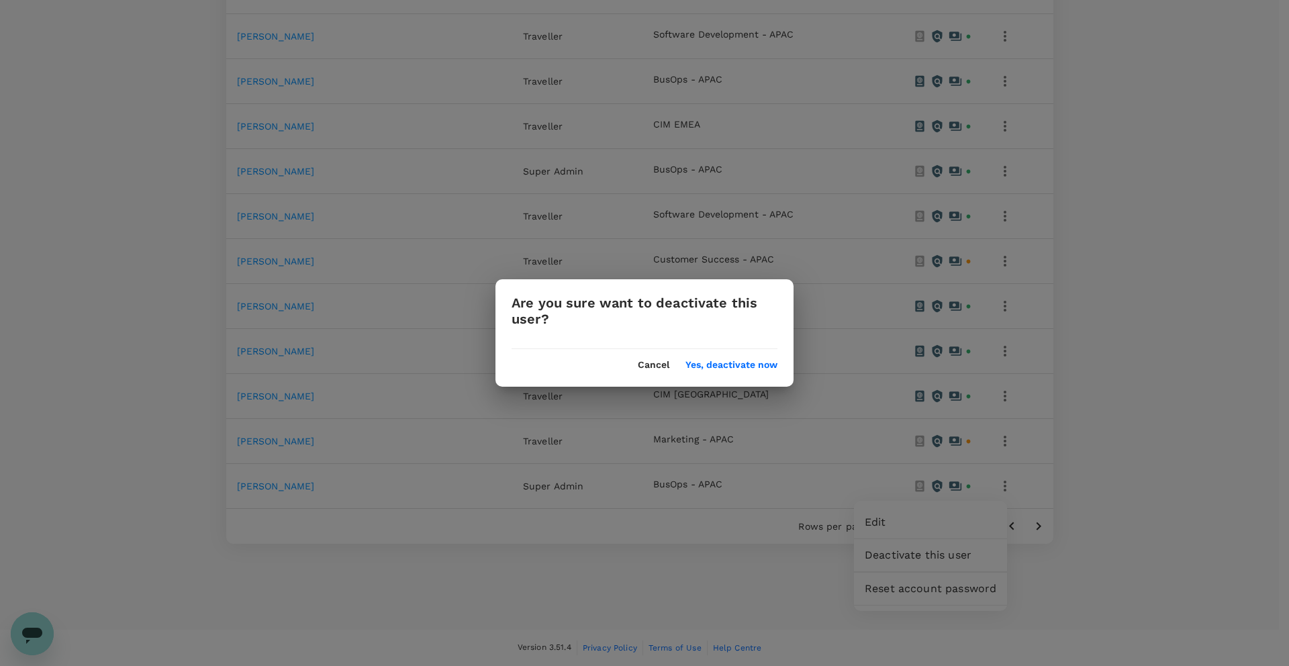
click at [744, 363] on button "Yes, deactivate now" at bounding box center [731, 365] width 92 height 11
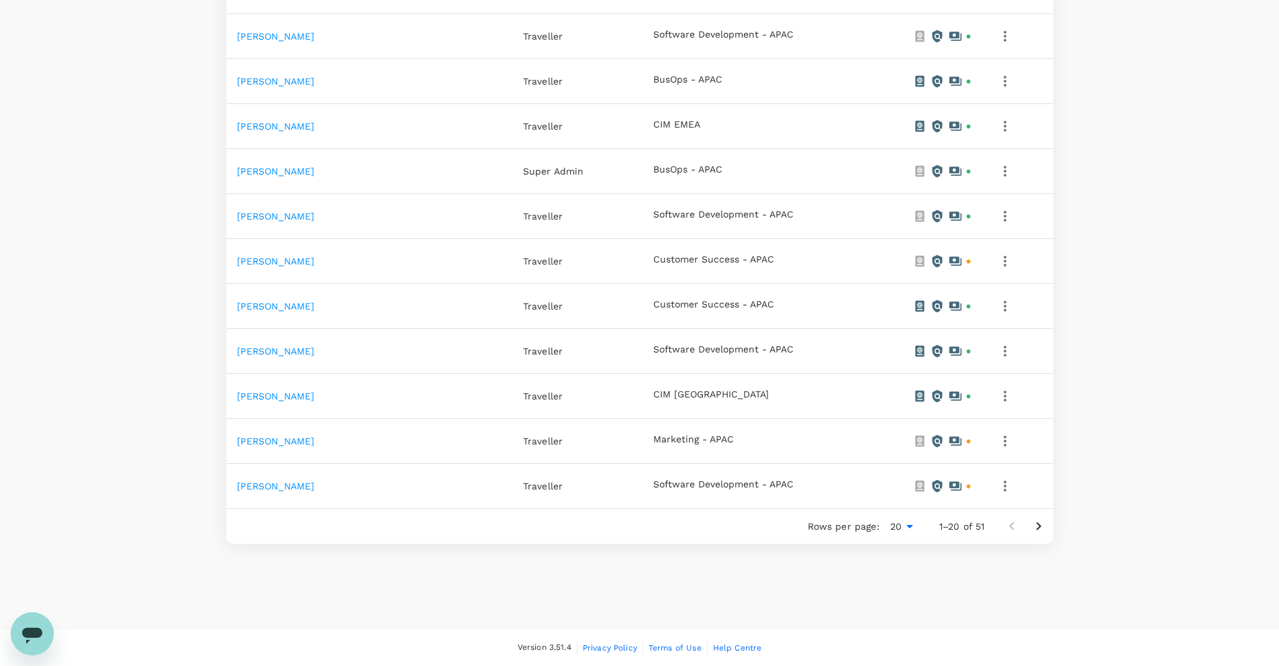
scroll to position [0, 0]
